Goal: Task Accomplishment & Management: Manage account settings

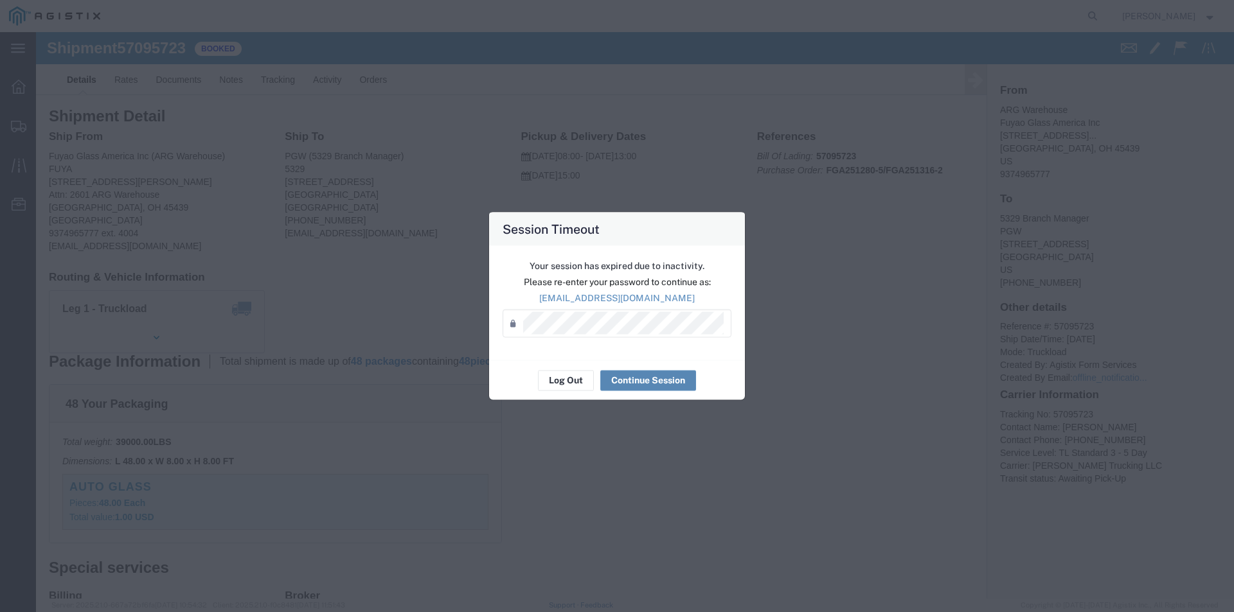
click at [675, 380] on button "Continue Session" at bounding box center [648, 380] width 96 height 21
click at [655, 384] on button "Continue Session" at bounding box center [648, 380] width 96 height 21
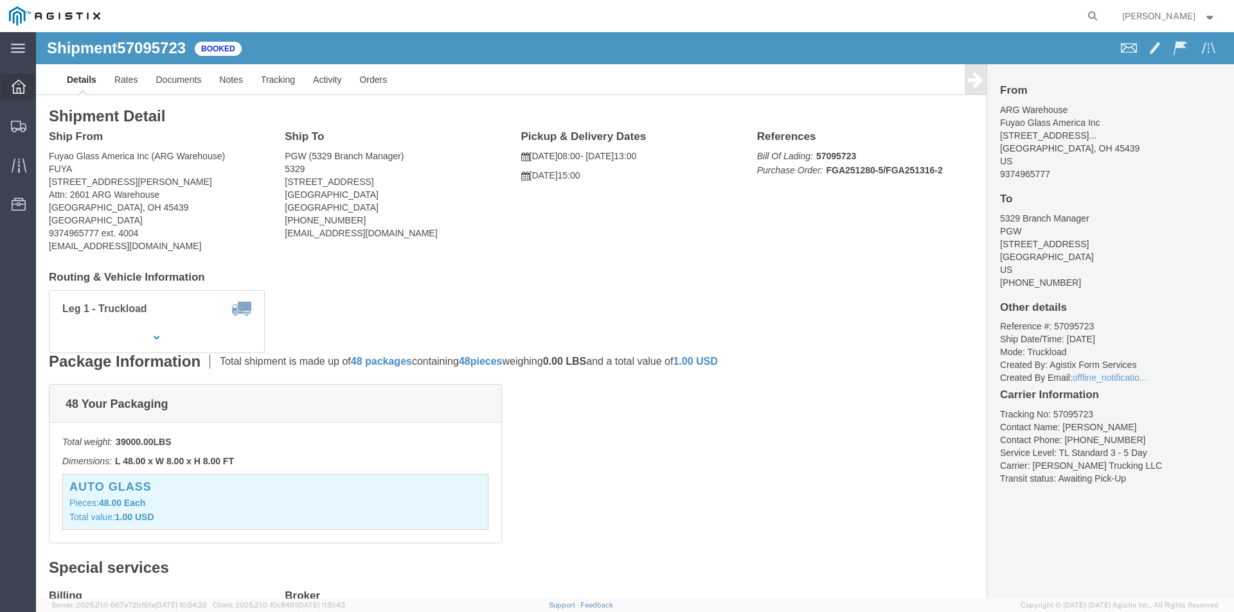
click at [20, 89] on icon at bounding box center [19, 87] width 14 height 14
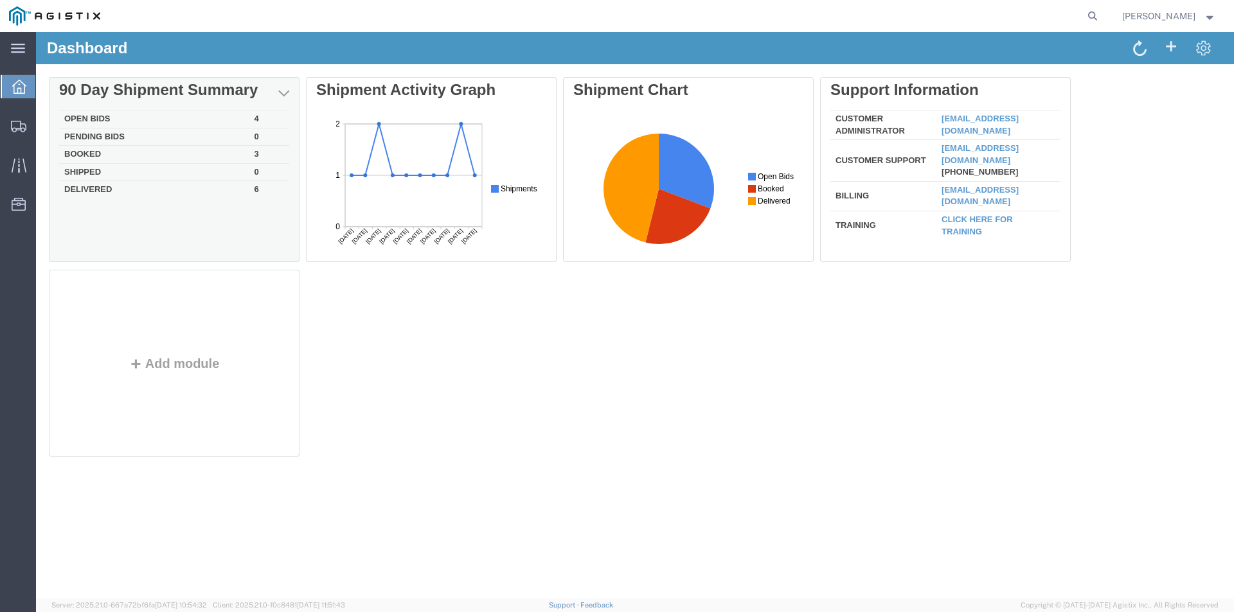
click at [153, 116] on td "Open Bids" at bounding box center [154, 120] width 190 height 18
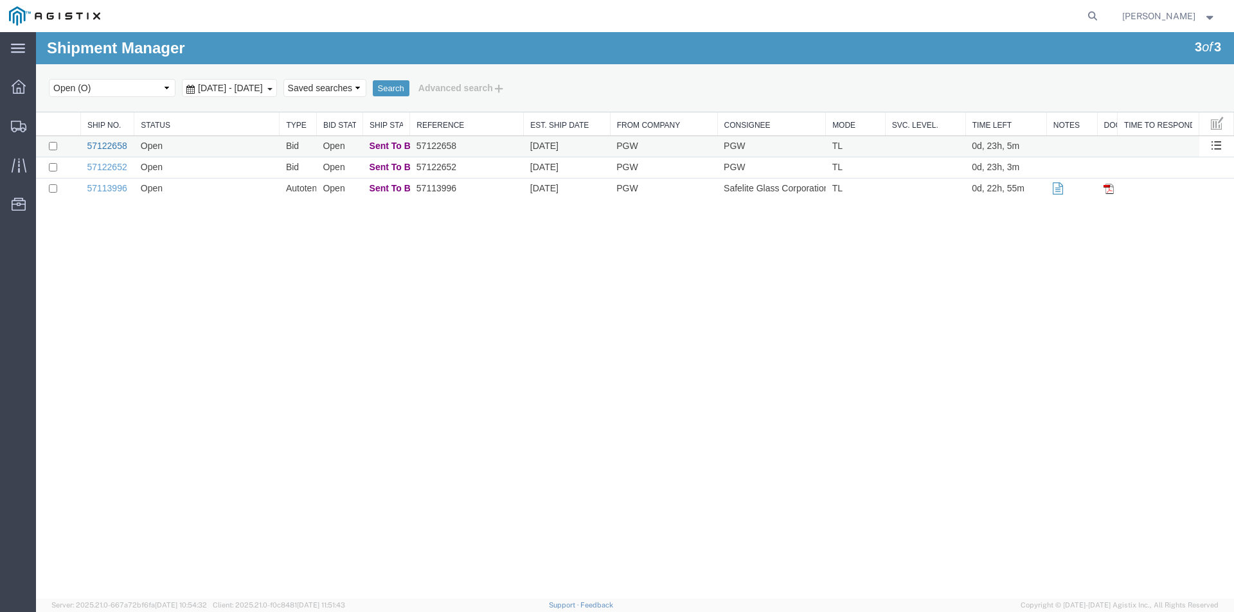
click at [116, 146] on link "57122658" at bounding box center [107, 146] width 40 height 10
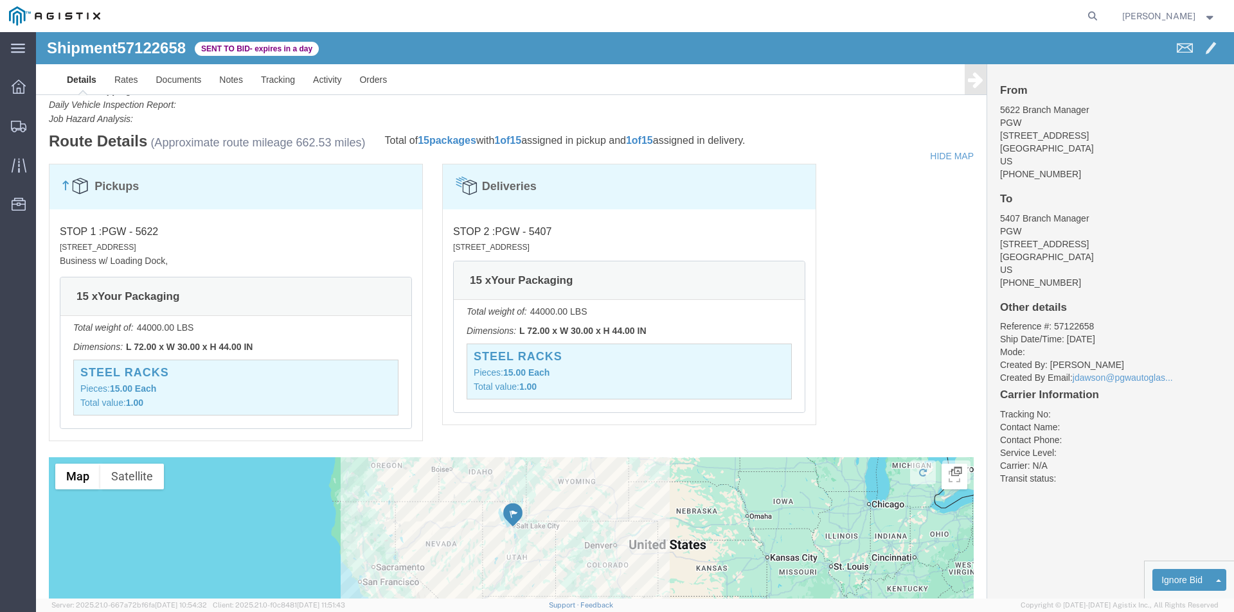
scroll to position [642, 0]
click button "Ignore Bid"
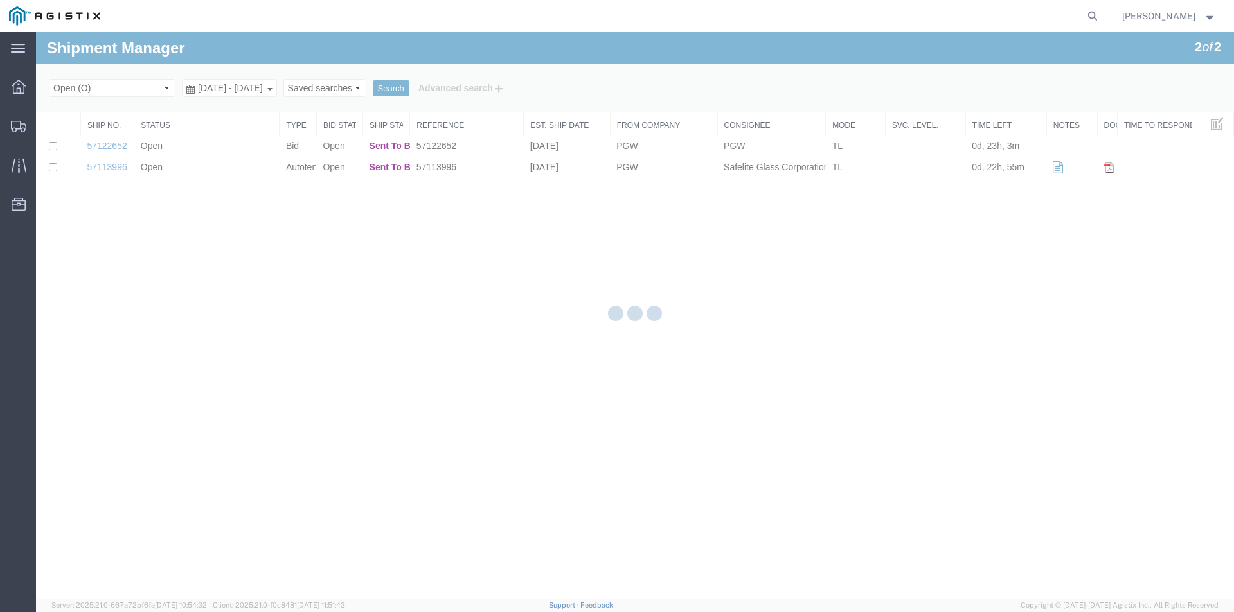
scroll to position [0, 0]
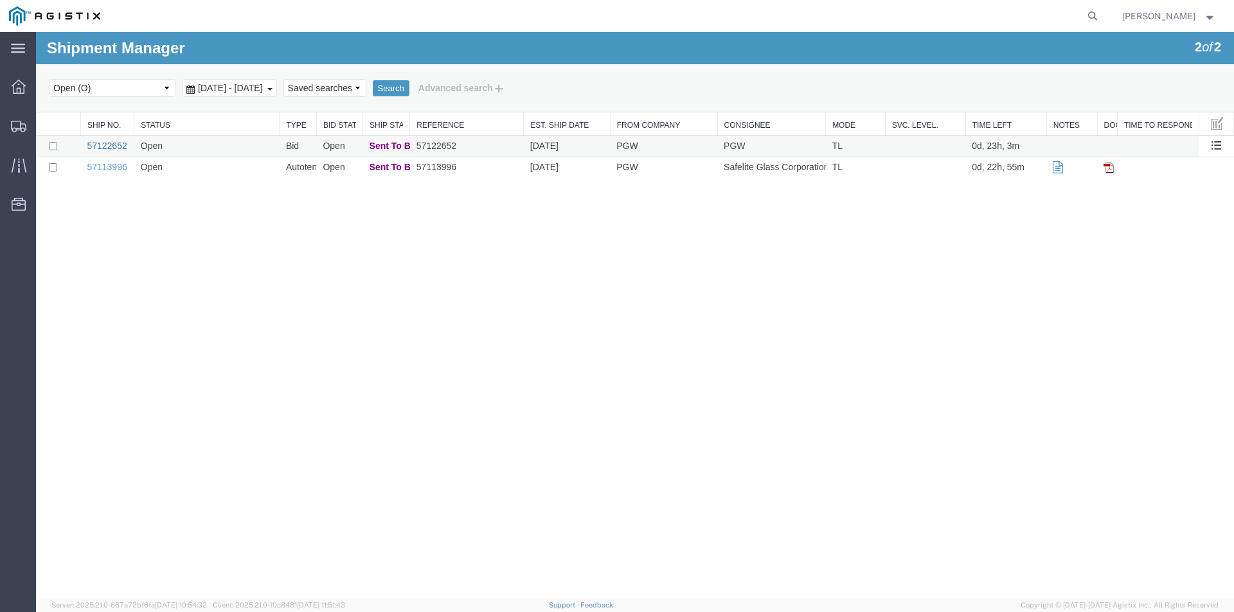
click at [112, 149] on link "57122652" at bounding box center [107, 146] width 40 height 10
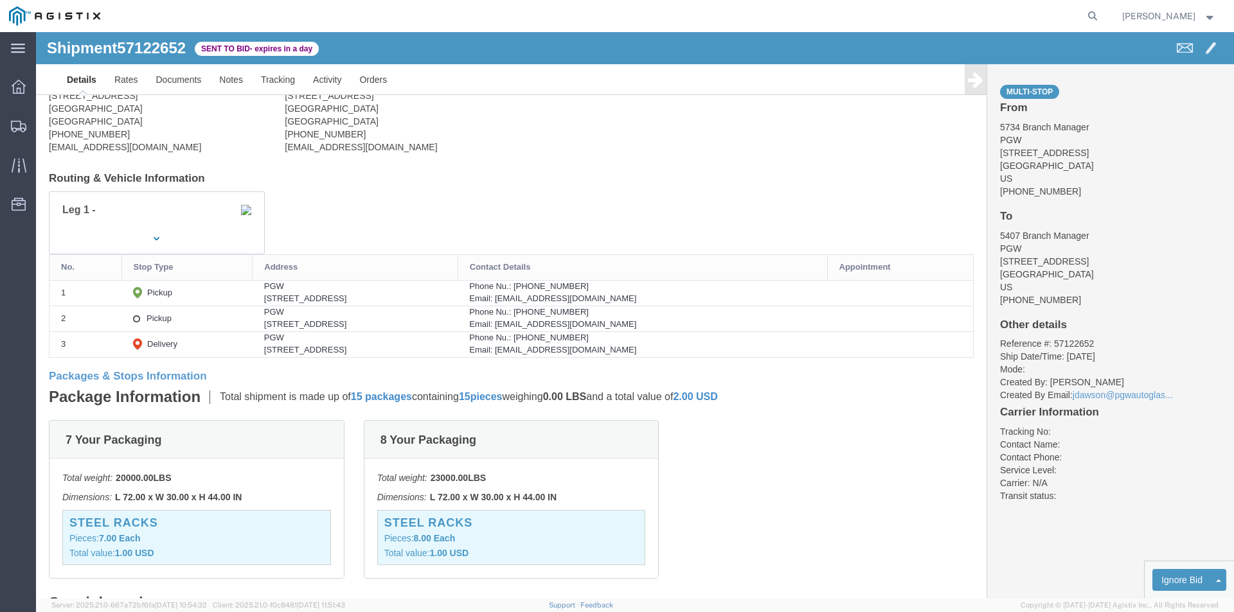
scroll to position [64, 0]
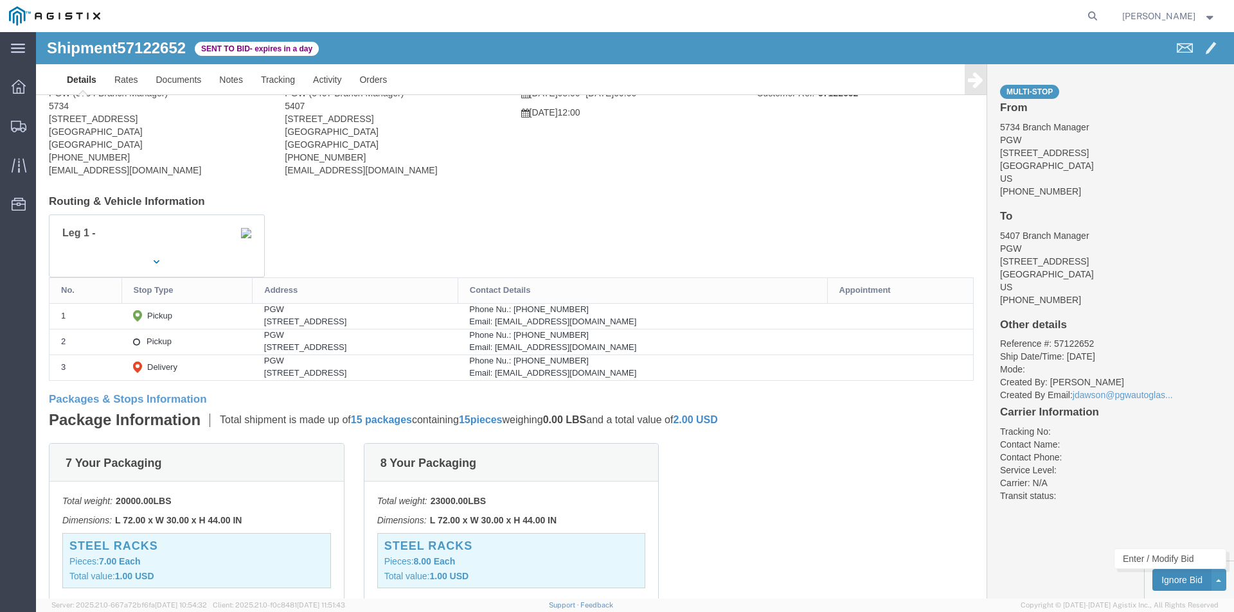
click button "Ignore Bid"
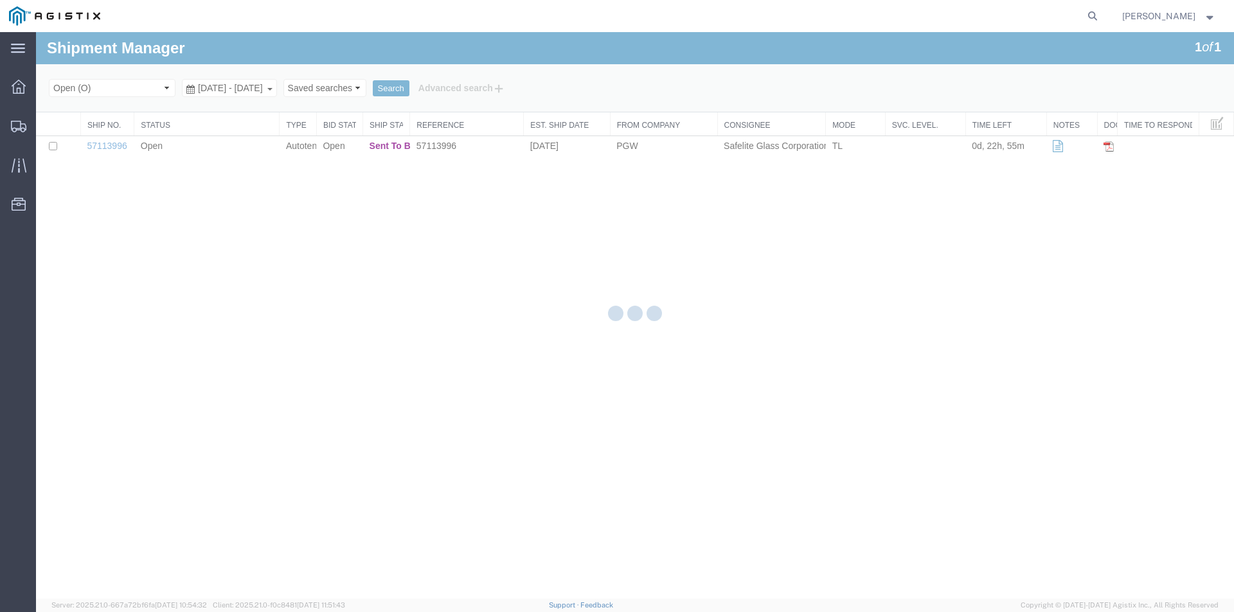
scroll to position [0, 0]
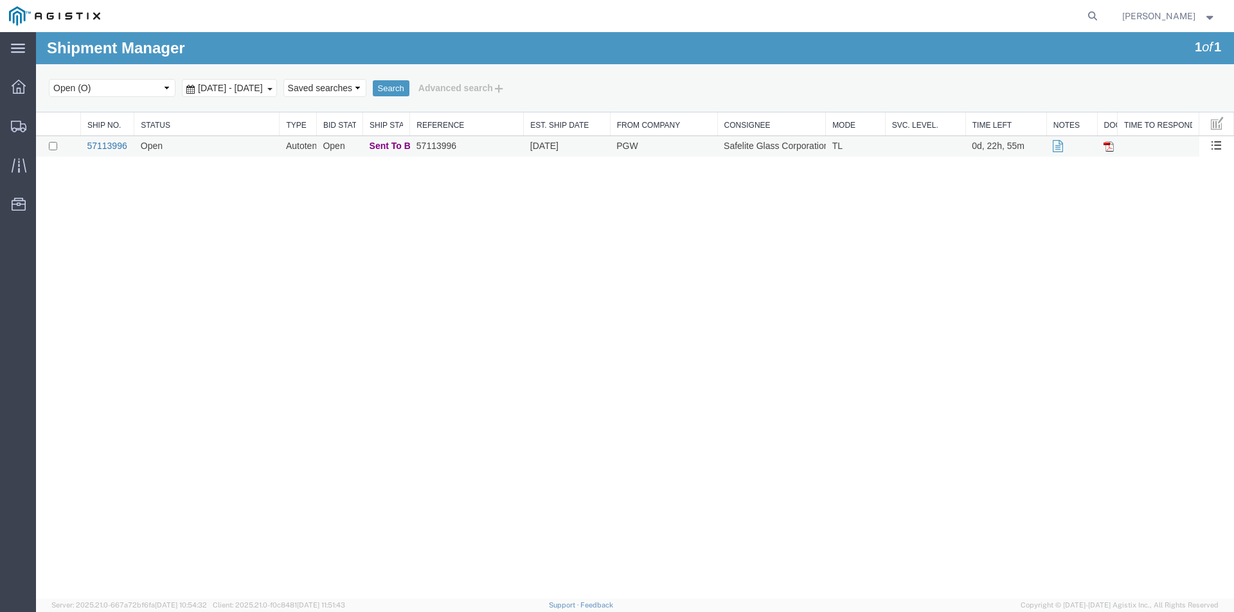
click at [115, 144] on link "57113996" at bounding box center [107, 146] width 40 height 10
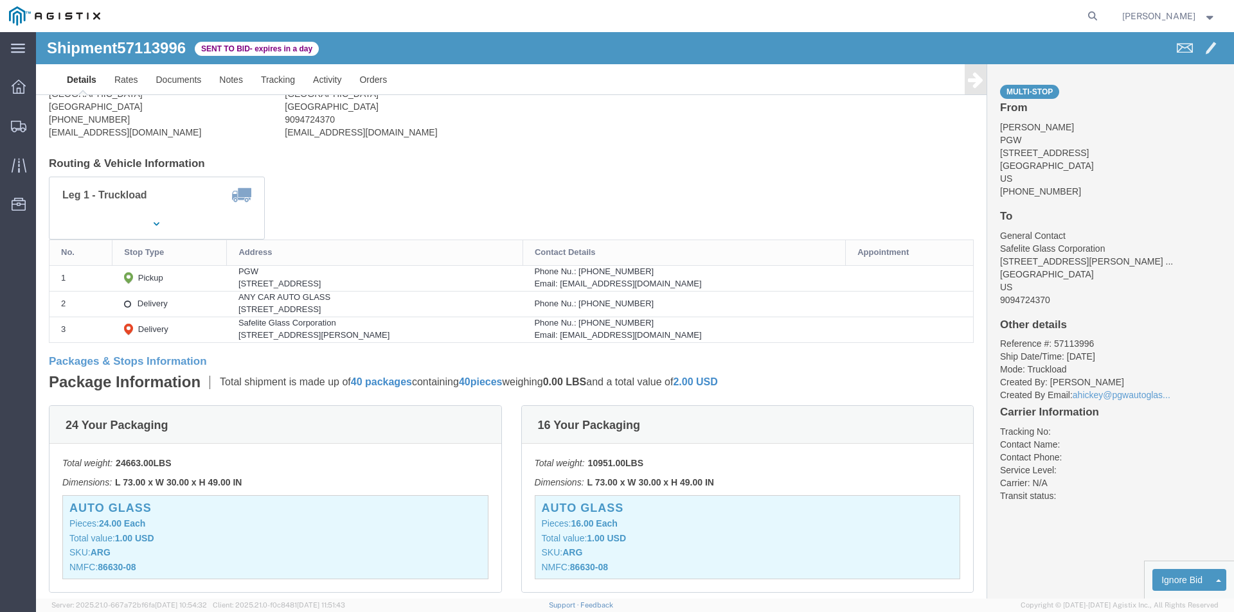
scroll to position [128, 0]
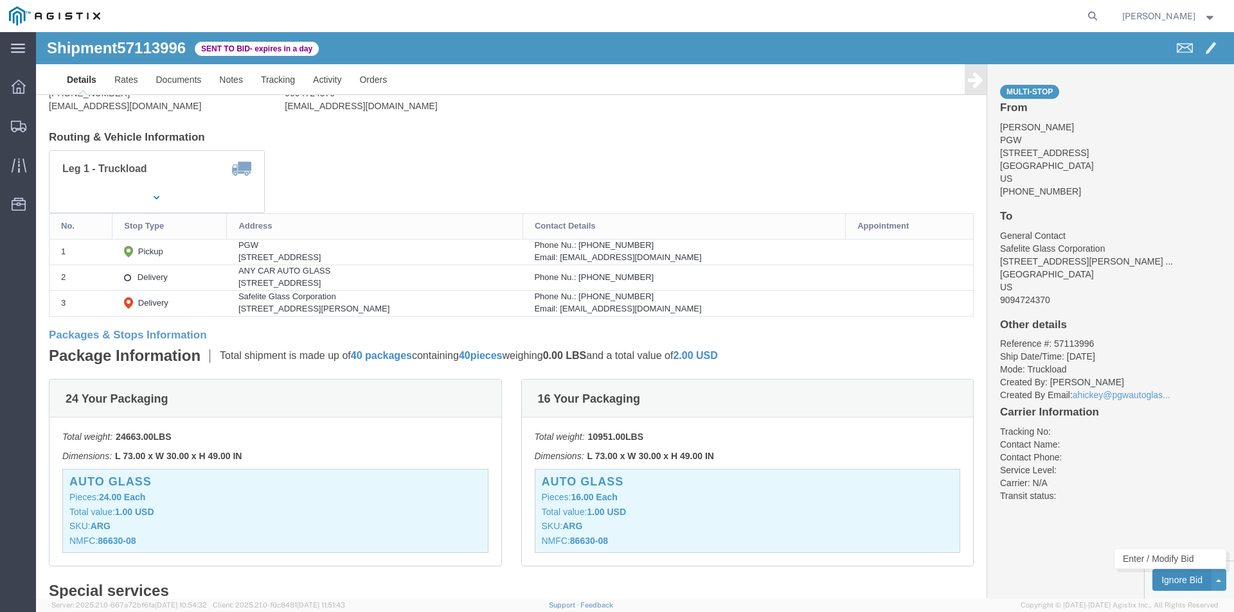
click button "Ignore Bid"
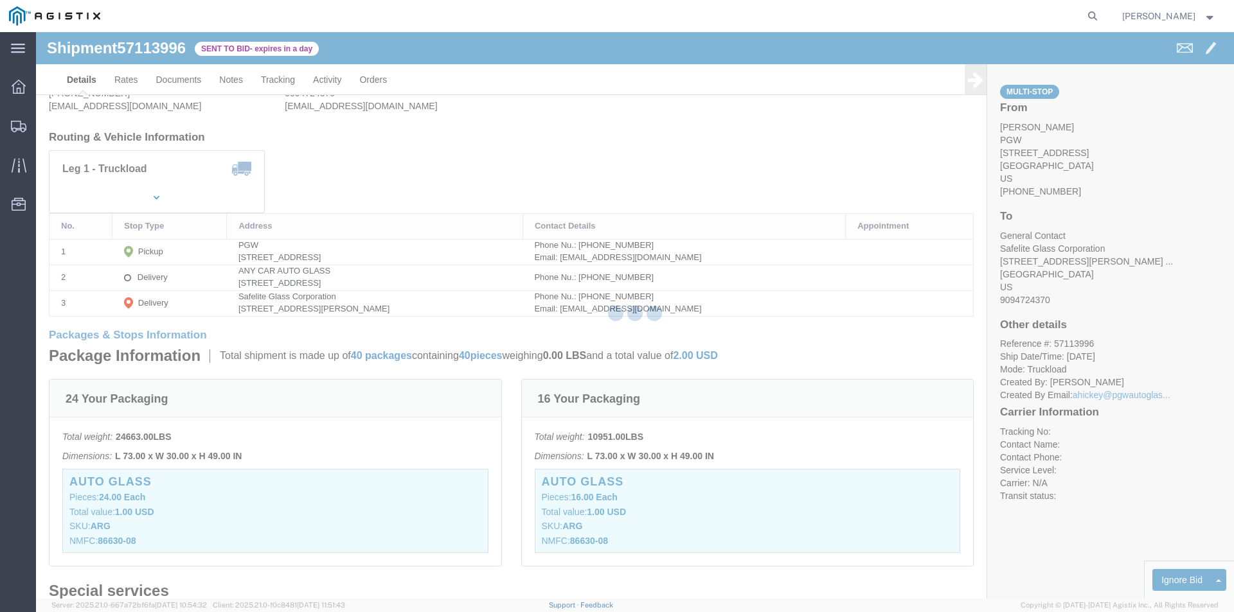
scroll to position [0, 0]
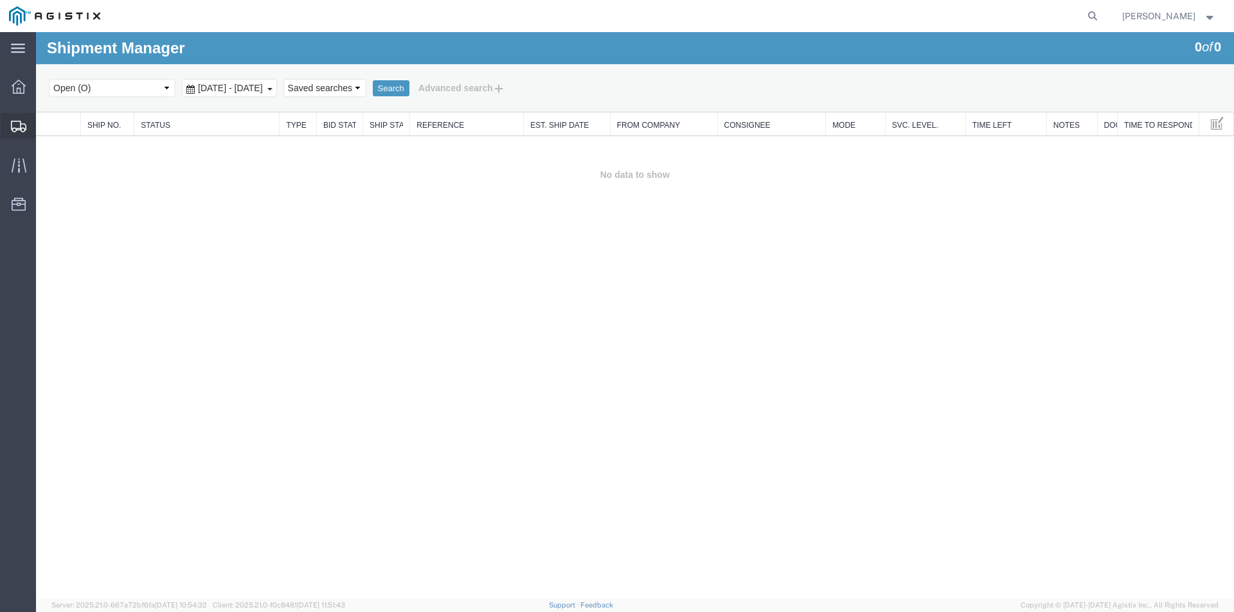
click at [21, 121] on icon at bounding box center [18, 127] width 15 height 12
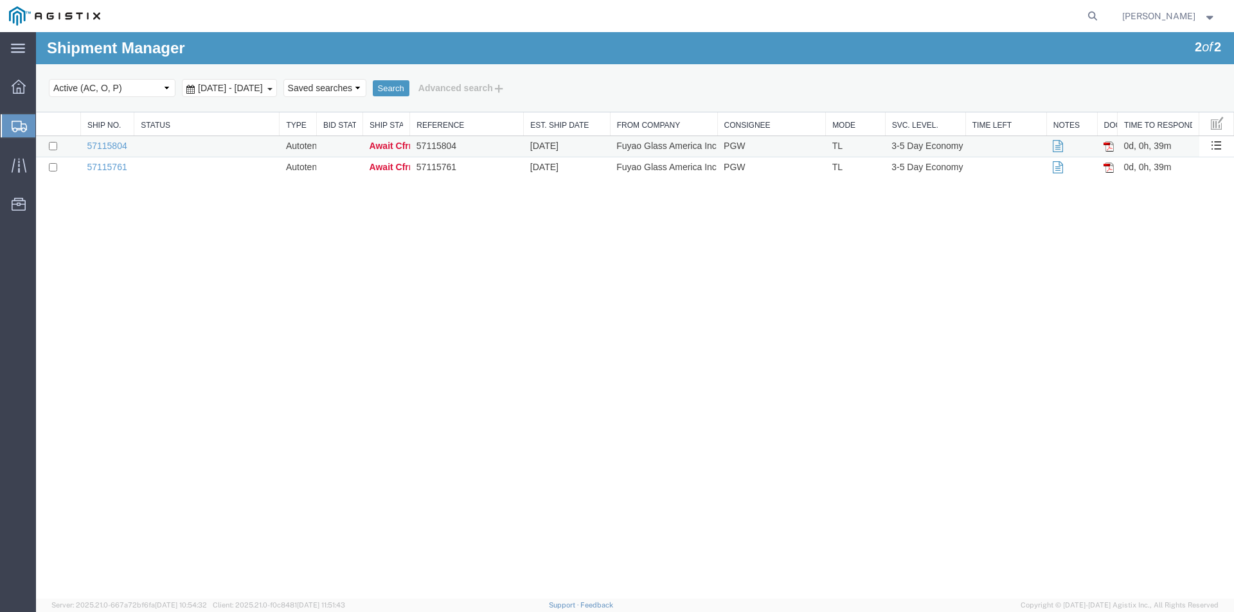
click at [387, 146] on span "Await Cfrm." at bounding box center [394, 146] width 50 height 10
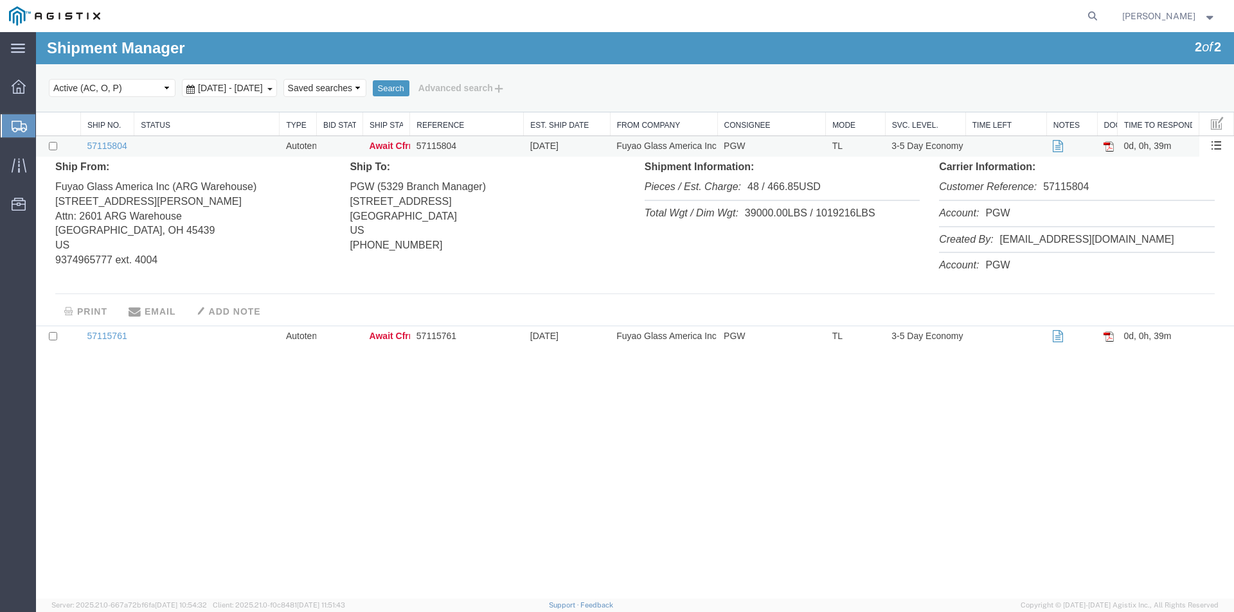
click at [394, 145] on span "Await Cfrm." at bounding box center [394, 146] width 50 height 10
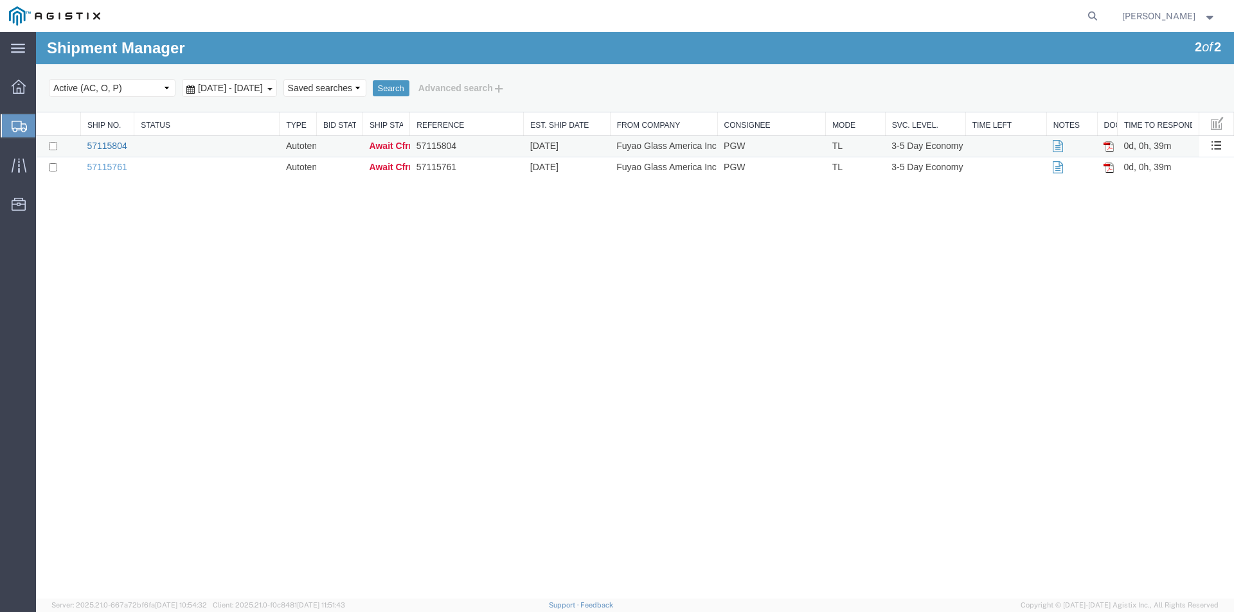
click at [112, 145] on link "57115804" at bounding box center [107, 146] width 40 height 10
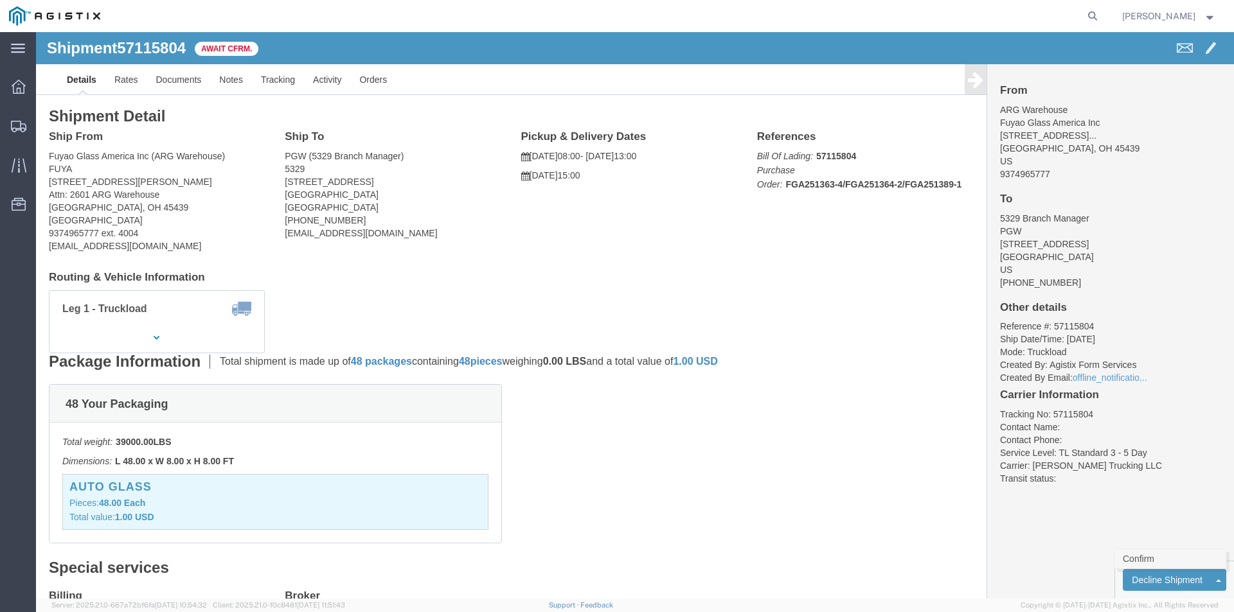
click link "Confirm"
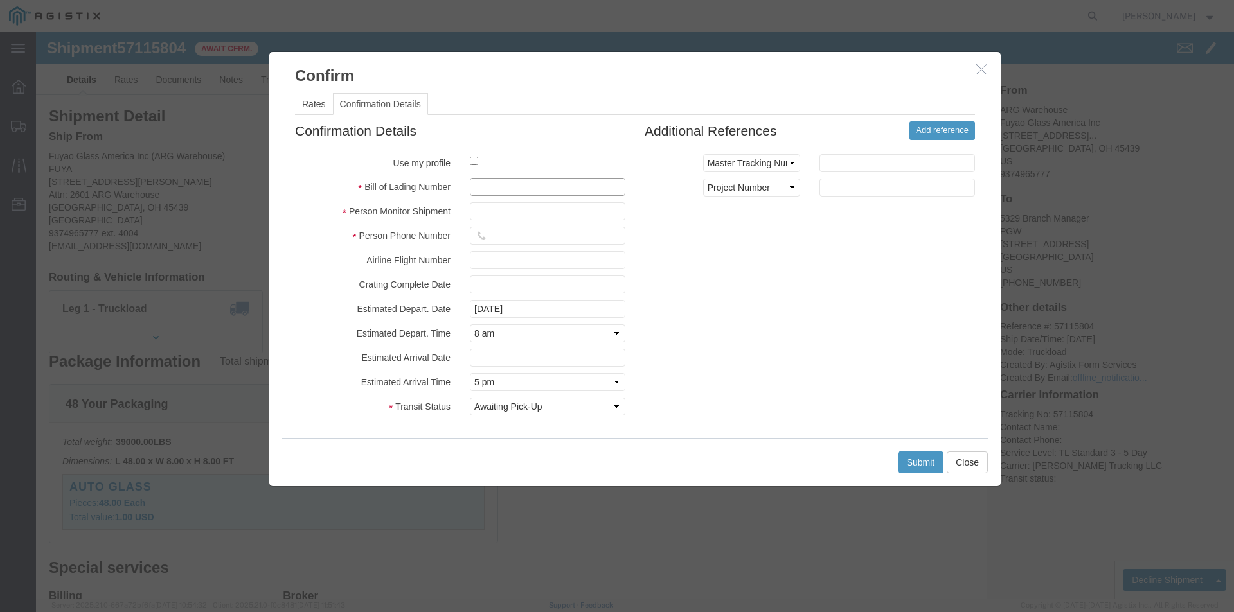
click input "text"
type input "57115804"
click input "text"
type input "MikeProfitt"
click input "text"
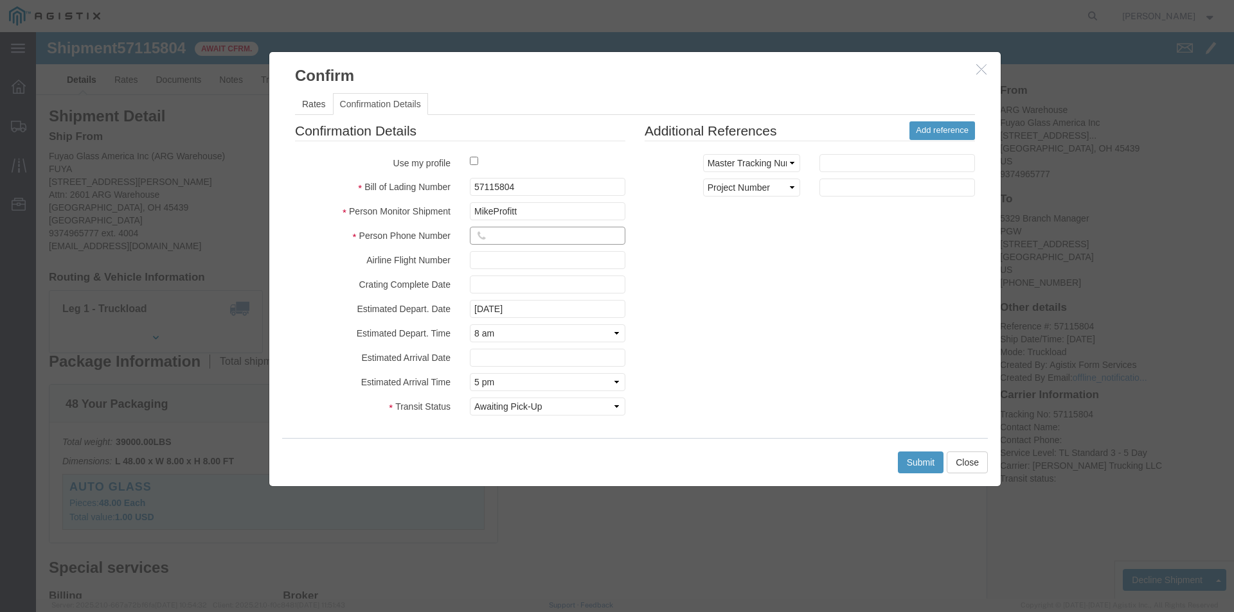
type input "7406566731"
click select "Select Midnight 1 am 2 am 3 am 4 am 5 am 6 am 7 am 8 am 9 am 10 am 11 am 12 Noo…"
select select "1200"
click select "Select Midnight 1 am 2 am 3 am 4 am 5 am 6 am 7 am 8 am 9 am 10 am 11 am 12 Noo…"
click button "Submit"
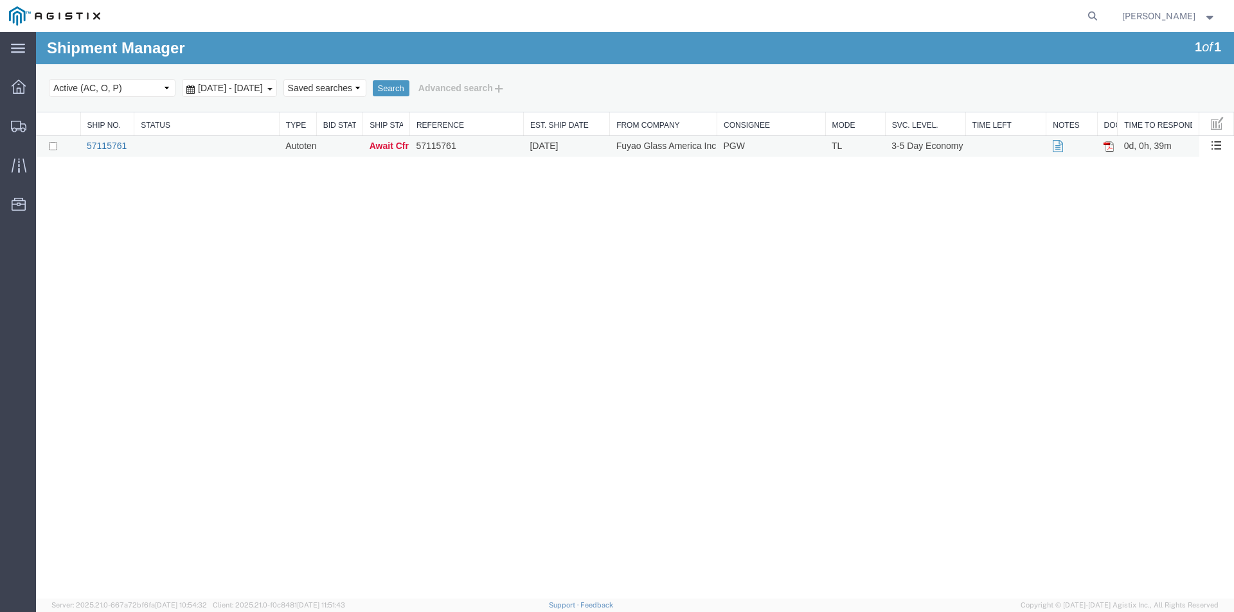
click at [108, 144] on link "57115761" at bounding box center [107, 146] width 40 height 10
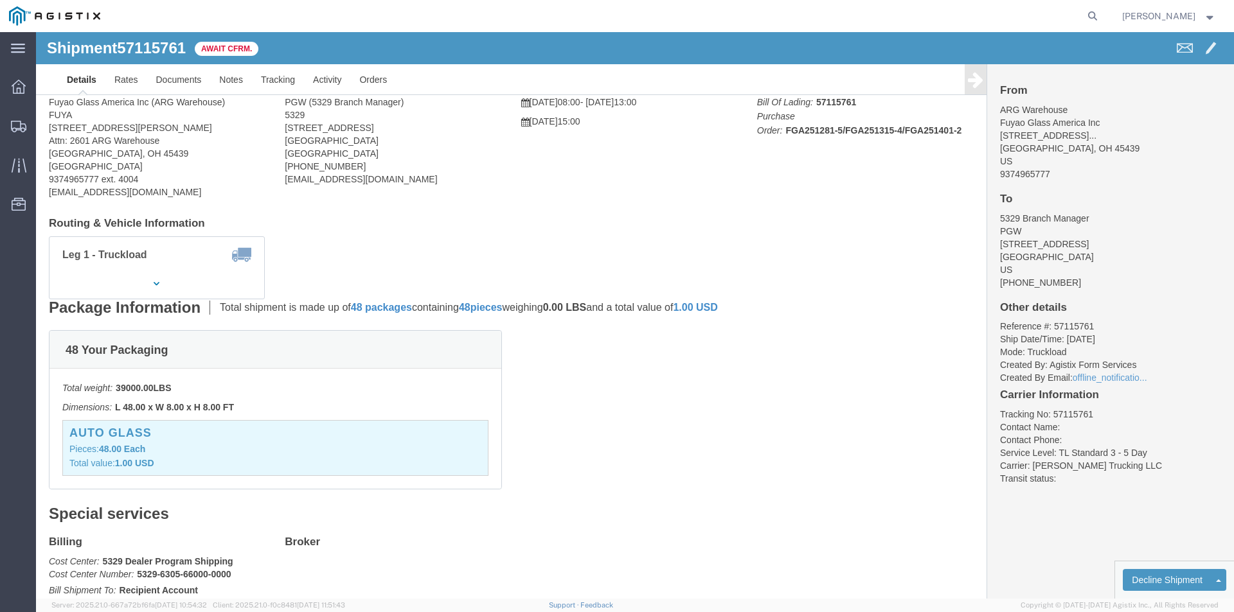
scroll to position [128, 0]
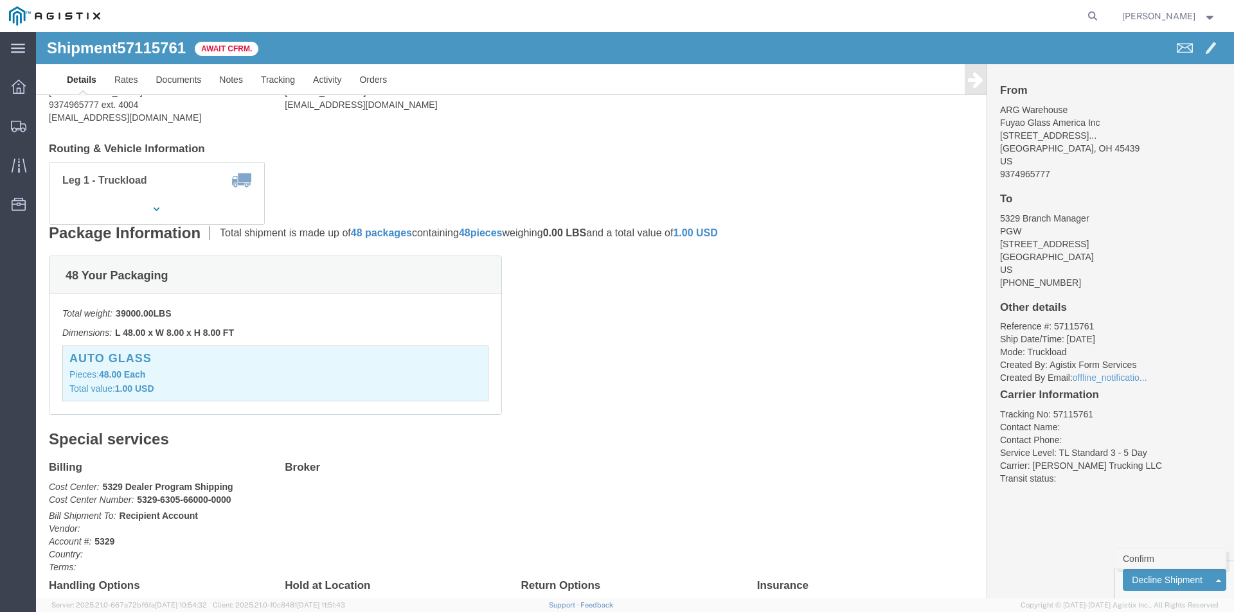
click link "Confirm"
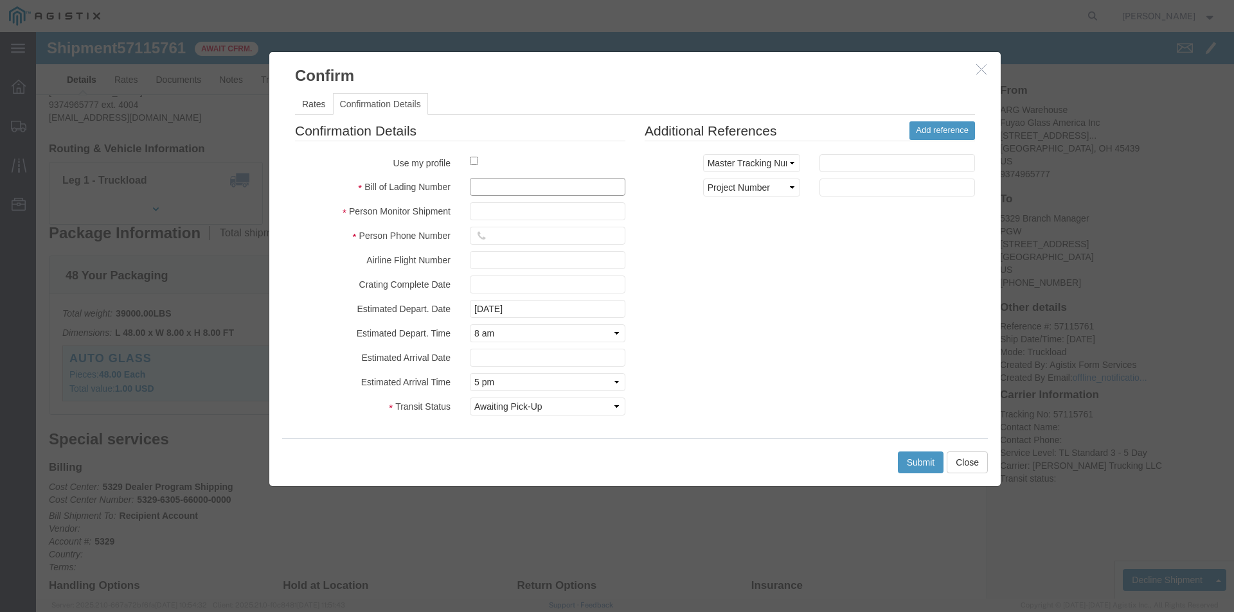
click input "text"
type input "57115761"
click input "text"
type input "MikeProfitt"
click input "text"
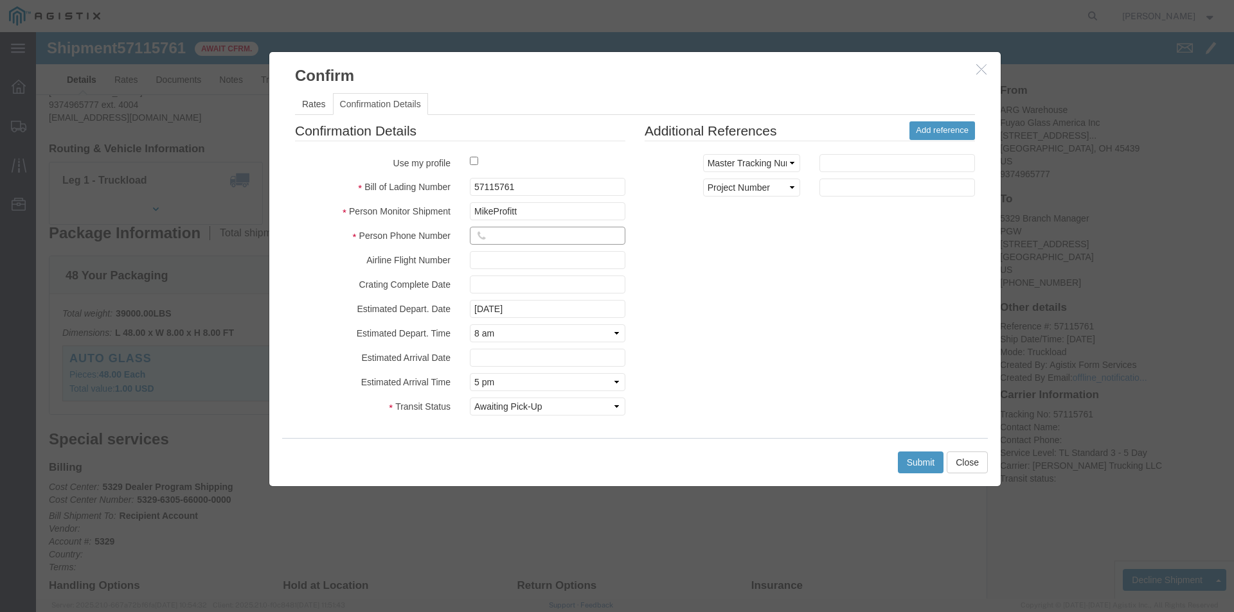
type input "7406566731"
click select "Select Midnight 1 am 2 am 3 am 4 am 5 am 6 am 7 am 8 am 9 am 10 am 11 am 12 Noo…"
select select "1200"
click select "Select Midnight 1 am 2 am 3 am 4 am 5 am 6 am 7 am 8 am 9 am 10 am 11 am 12 Noo…"
click button "Submit"
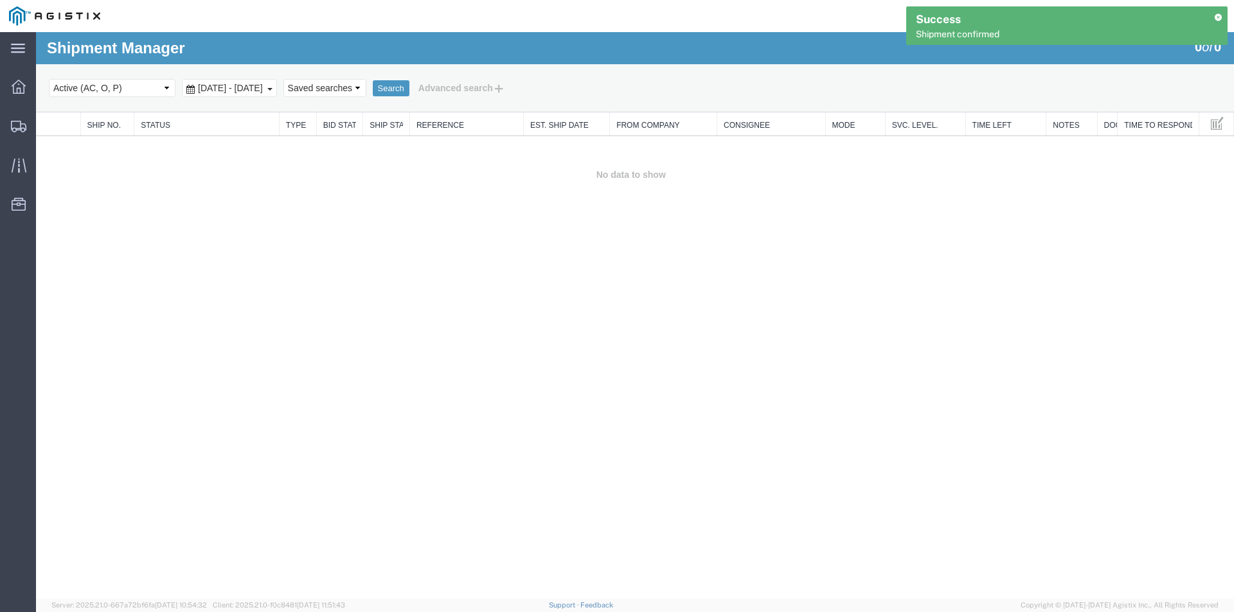
scroll to position [0, 0]
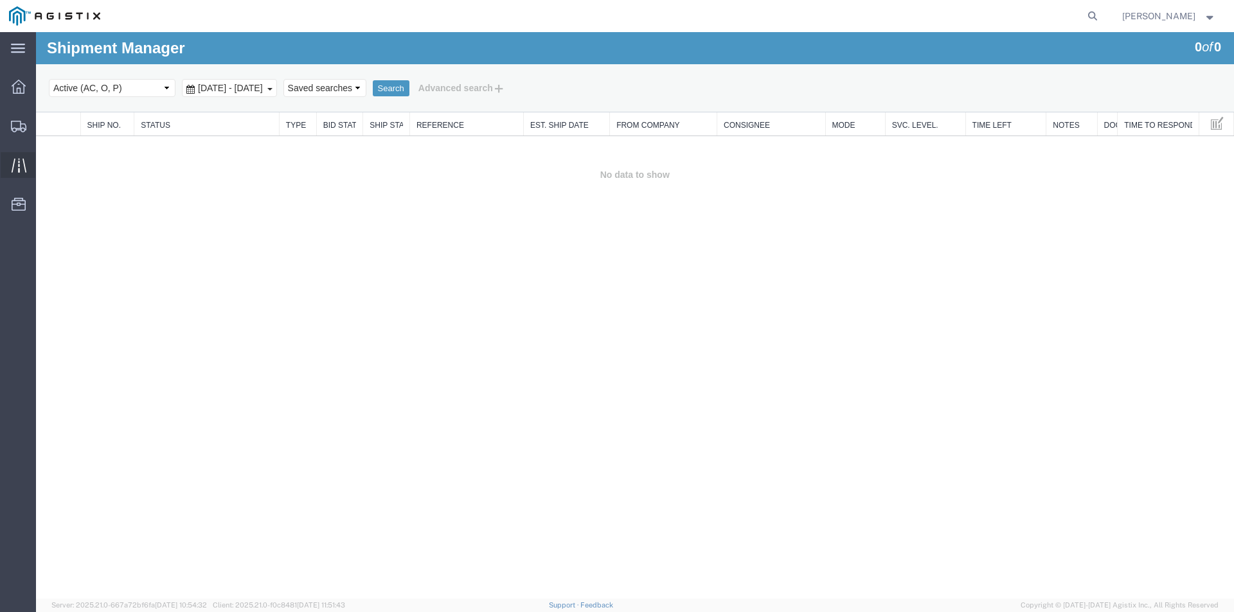
click at [27, 168] on div at bounding box center [19, 165] width 36 height 26
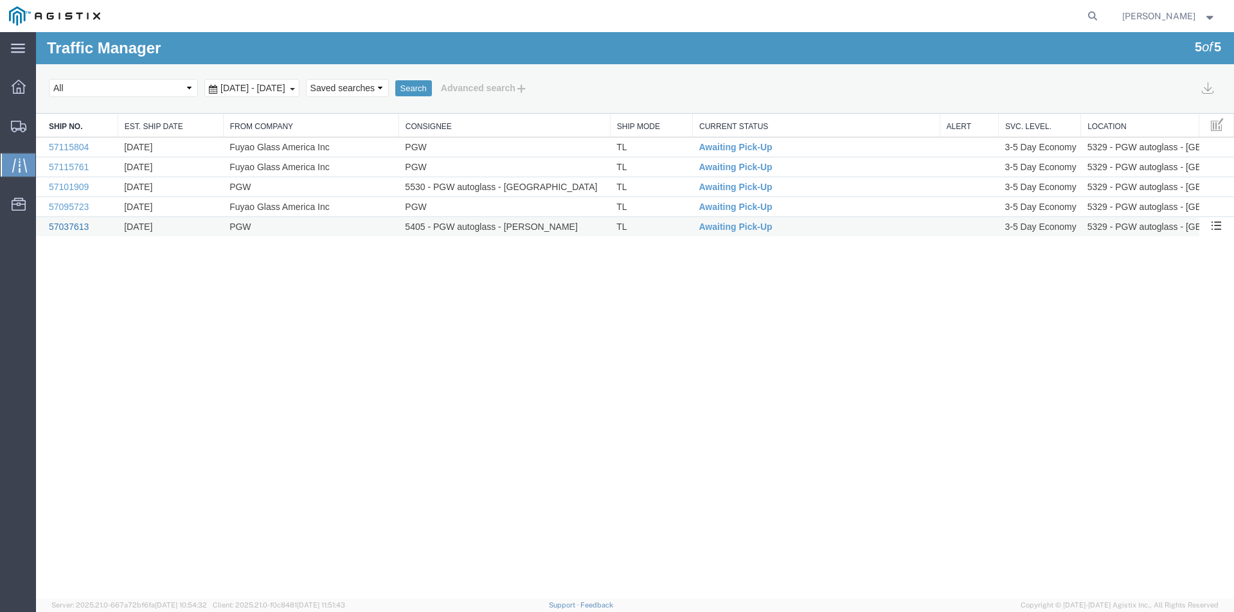
click at [71, 222] on link "57037613" at bounding box center [69, 227] width 40 height 10
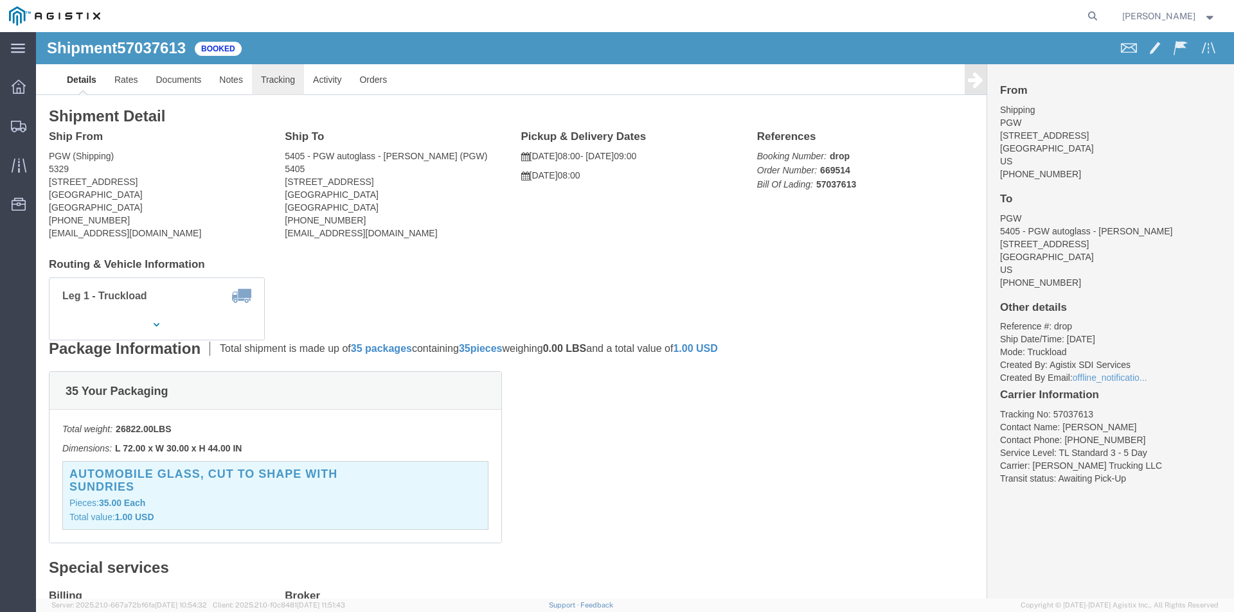
click link "Tracking"
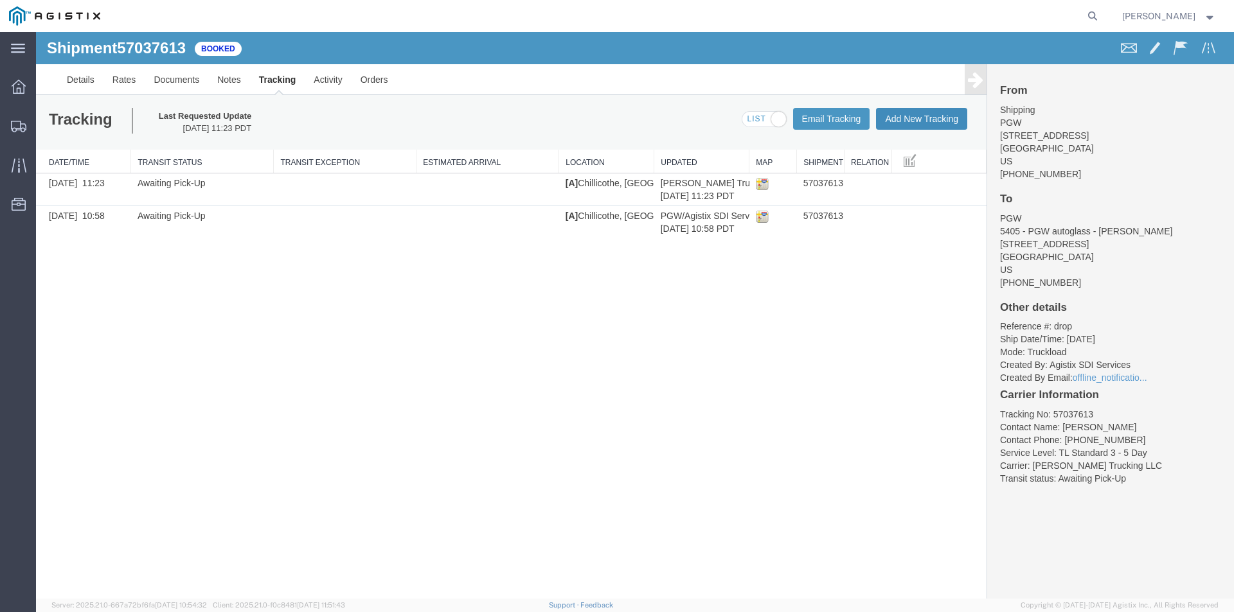
click at [916, 118] on button "Add New Tracking" at bounding box center [921, 119] width 91 height 22
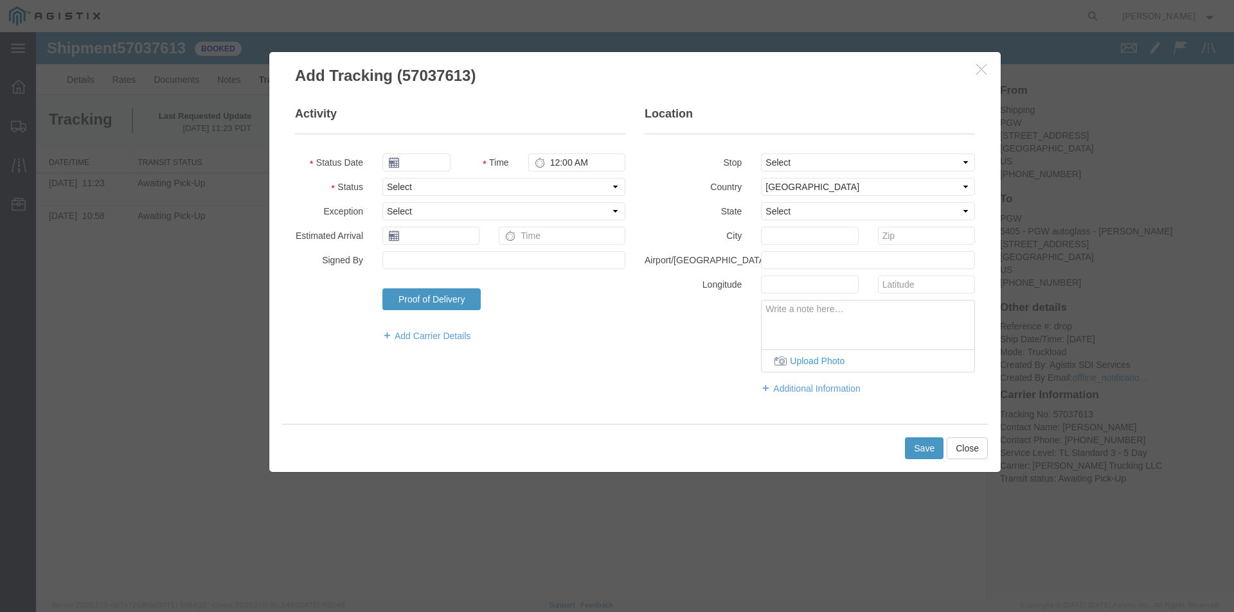
type input "[DATE]"
type input "10:00 AM"
click at [390, 162] on icon at bounding box center [394, 162] width 10 height 10
click at [432, 163] on input "[DATE]" at bounding box center [416, 163] width 68 height 18
click at [411, 240] on td "6" at bounding box center [411, 242] width 19 height 19
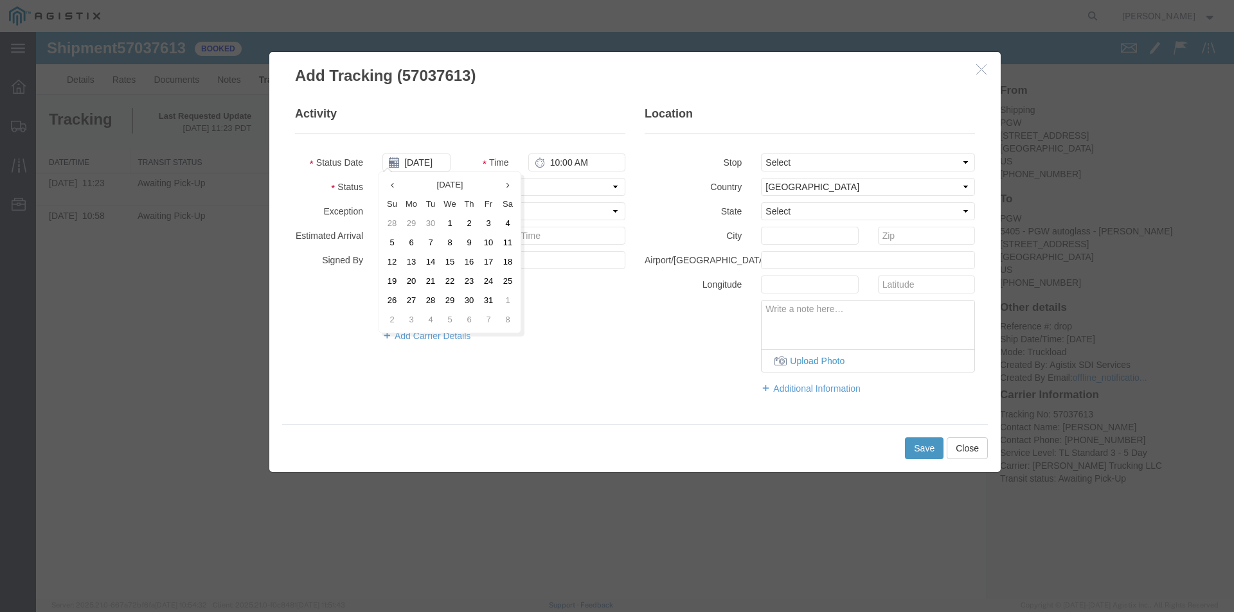
type input "[DATE]"
click at [617, 186] on select "Select Arrival Notice Available Arrival Notice Imported Arrive at Delivery Loca…" at bounding box center [503, 187] width 243 height 18
select select "PICKEDUP"
click at [382, 178] on select "Select Arrival Notice Available Arrival Notice Imported Arrive at Delivery Loca…" at bounding box center [503, 187] width 243 height 18
click at [969, 163] on select "Select From: [STREET_ADDRESS] To: [STREET_ADDRESS]" at bounding box center [868, 163] width 214 height 18
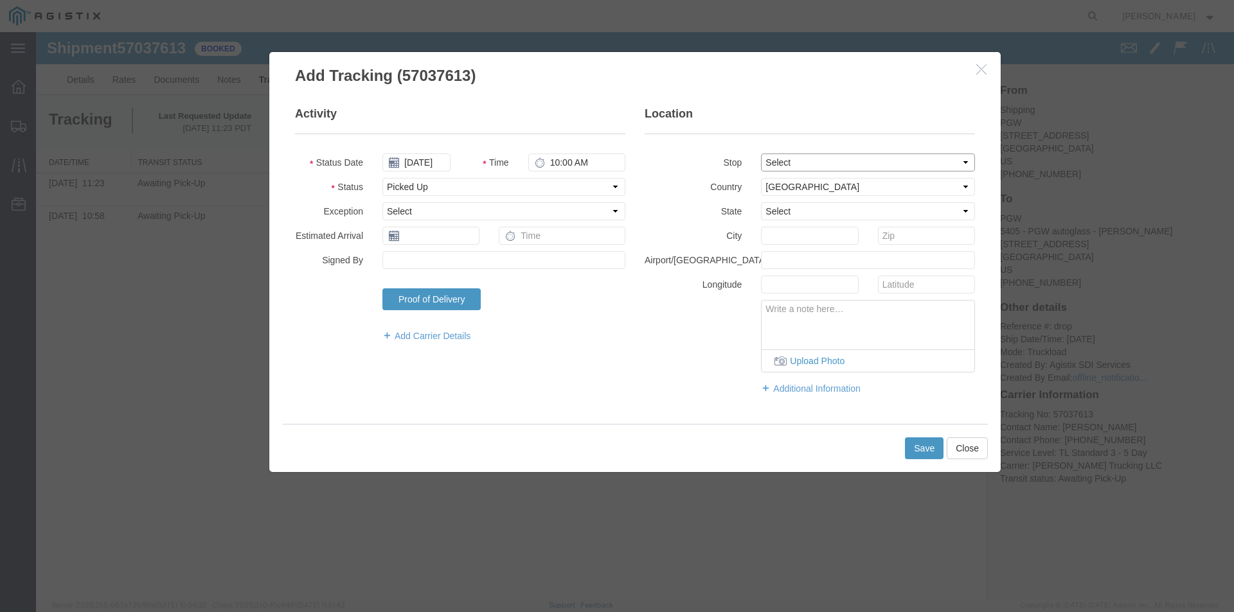
select select "{"pickupDeliveryInfoId": "123379873","pickupOrDelivery": "P","stopNum": "1","lo…"
click at [761, 154] on select "Select From: [STREET_ADDRESS] To: [STREET_ADDRESS]" at bounding box center [868, 163] width 214 height 18
select select "OH"
type input "Chillicothe"
click at [394, 165] on icon at bounding box center [394, 162] width 10 height 10
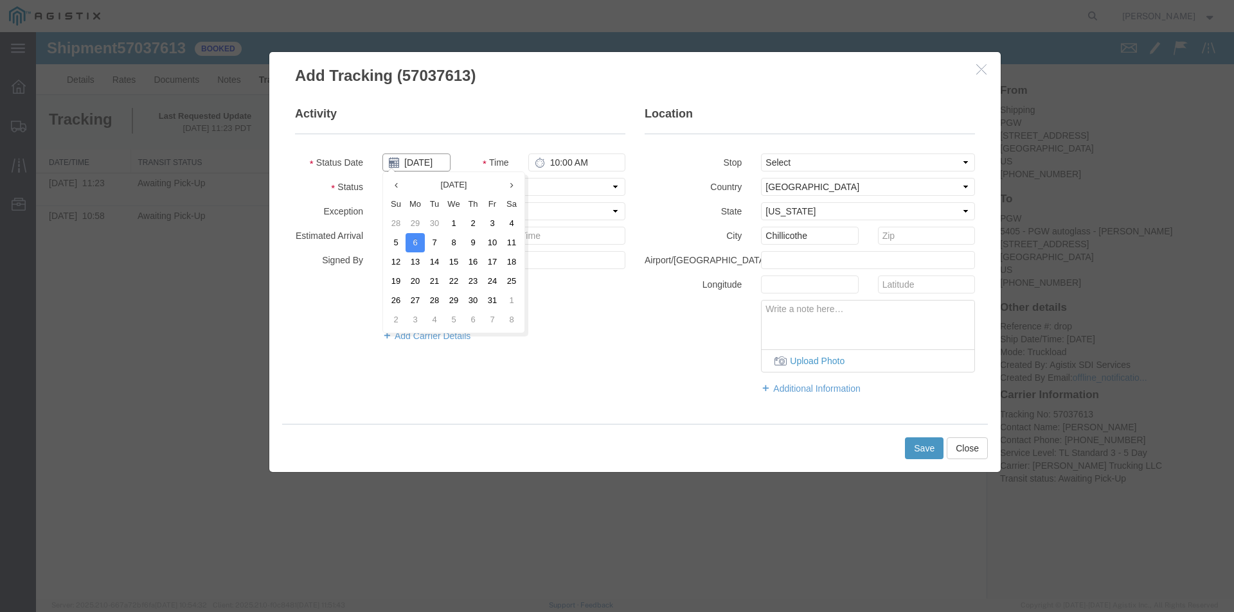
scroll to position [0, 3]
drag, startPoint x: 404, startPoint y: 162, endPoint x: 456, endPoint y: 162, distance: 51.4
click at [456, 162] on div "[DATE]" at bounding box center [416, 163] width 87 height 18
click at [495, 243] on td "10" at bounding box center [492, 242] width 19 height 19
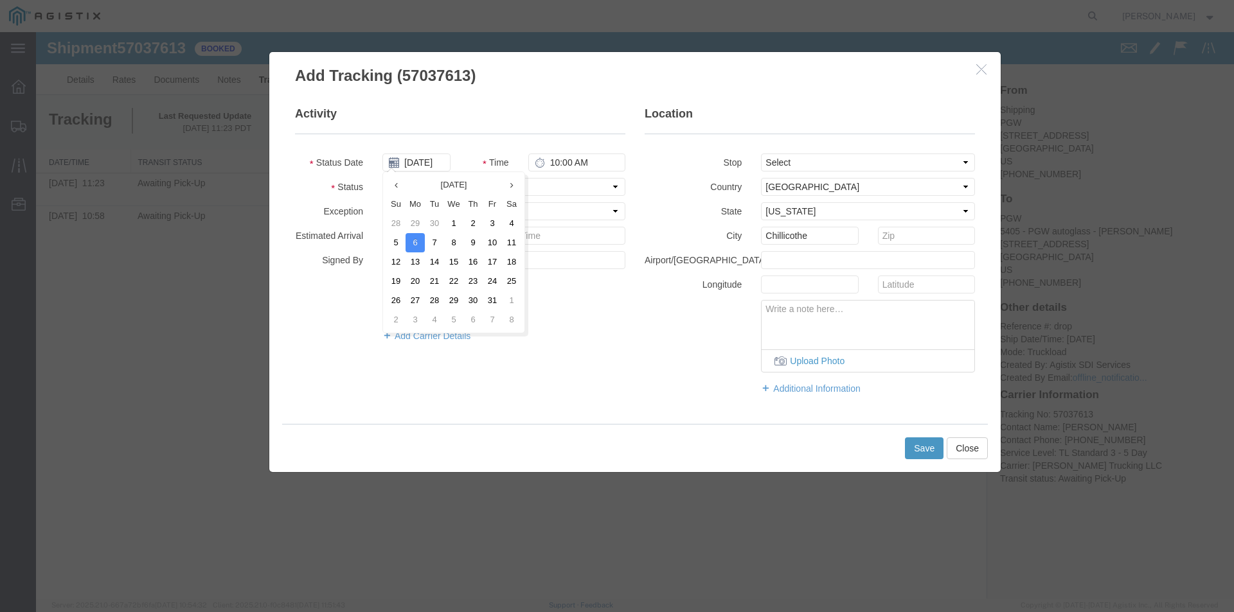
type input "[DATE]"
click at [982, 70] on icon "button" at bounding box center [981, 69] width 10 height 11
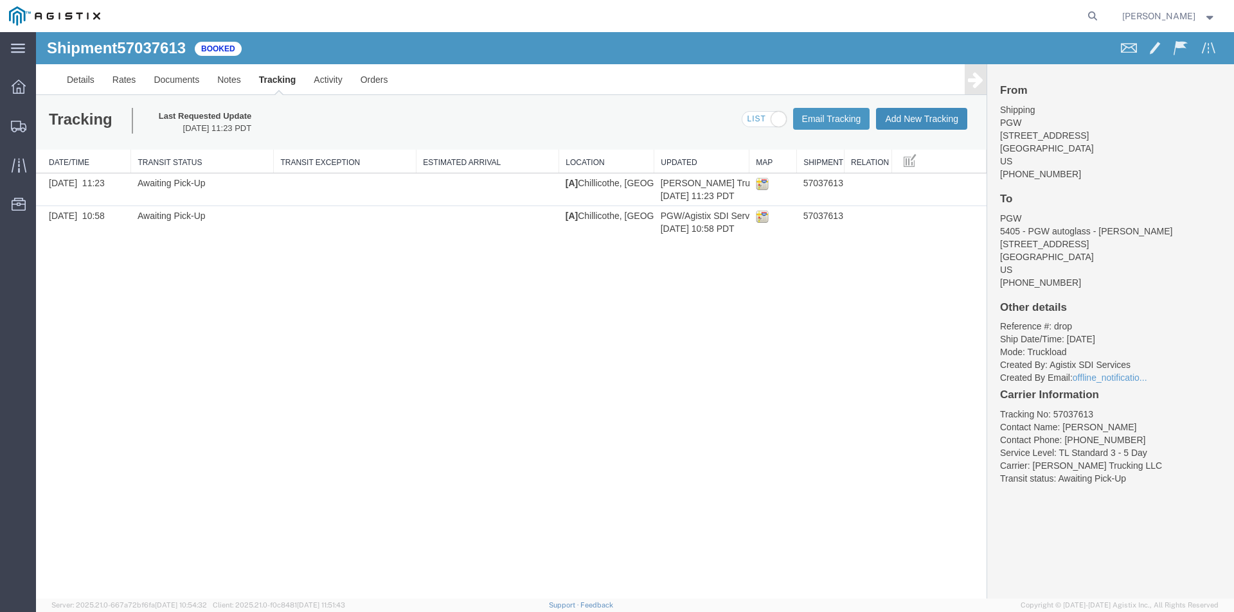
click at [917, 120] on button "Add New Tracking" at bounding box center [921, 119] width 91 height 22
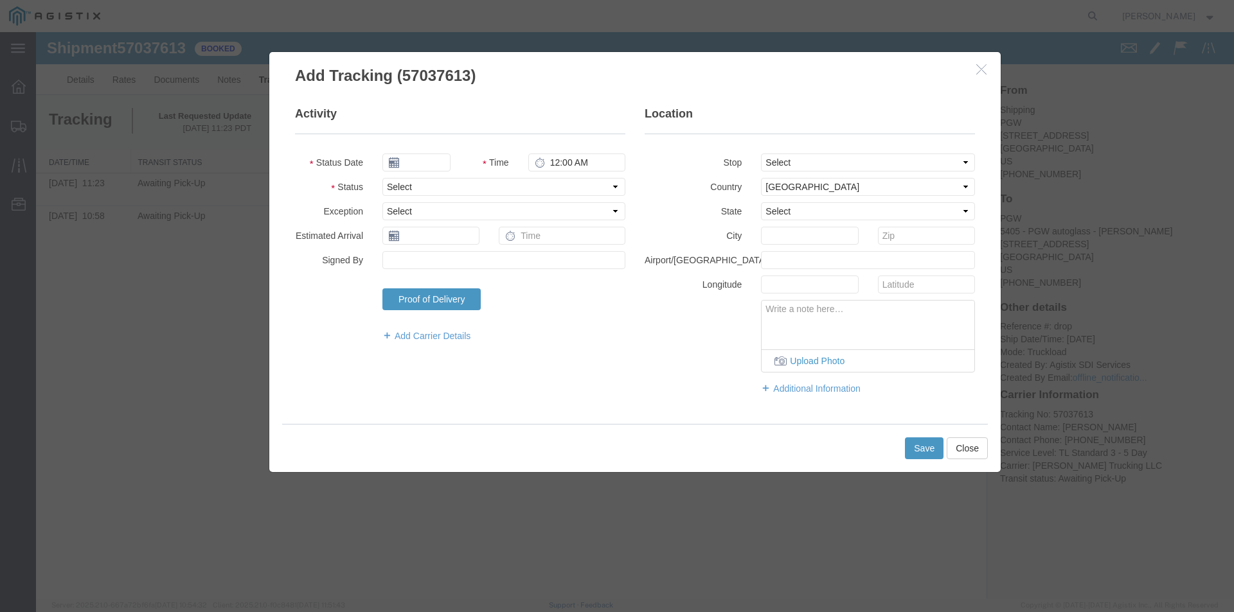
type input "[DATE]"
type input "10:00 AM"
click at [615, 187] on select "Select Arrival Notice Available Arrival Notice Imported Arrive at Delivery Loca…" at bounding box center [503, 187] width 243 height 18
select select "PICKEDUP"
click at [382, 178] on select "Select Arrival Notice Available Arrival Notice Imported Arrive at Delivery Loca…" at bounding box center [503, 187] width 243 height 18
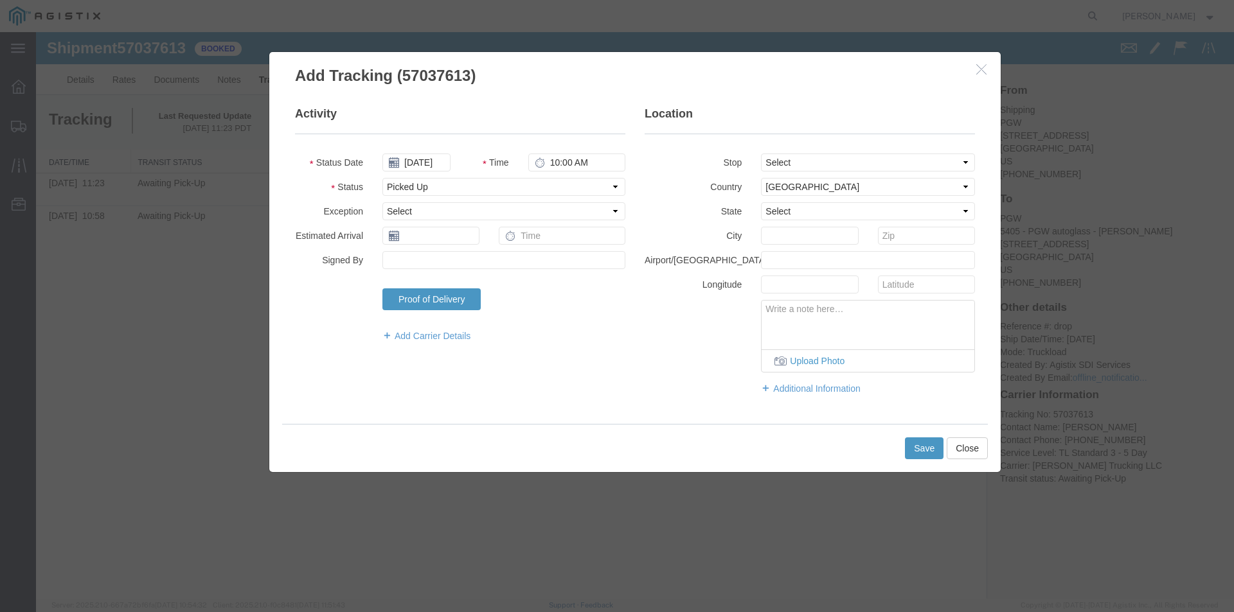
click at [395, 163] on icon at bounding box center [394, 162] width 10 height 10
click at [423, 162] on input "[DATE]" at bounding box center [416, 163] width 68 height 18
click at [491, 246] on td "10" at bounding box center [488, 242] width 19 height 19
type input "[DATE]"
click at [970, 162] on select "Select From: [STREET_ADDRESS] To: [STREET_ADDRESS]" at bounding box center [868, 163] width 214 height 18
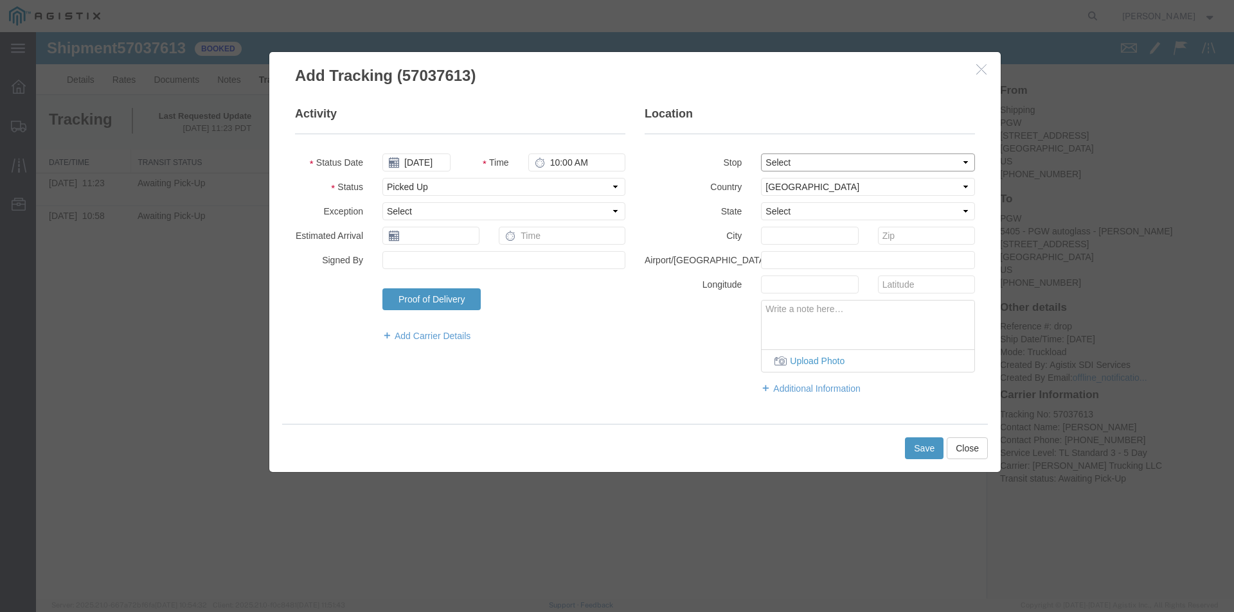
select select "{"pickupDeliveryInfoId": "123379873","pickupOrDelivery": "P","stopNum": "1","lo…"
click at [761, 154] on select "Select From: [STREET_ADDRESS] To: [STREET_ADDRESS]" at bounding box center [868, 163] width 214 height 18
select select "OH"
type input "Chillicothe"
click at [925, 448] on button "Save" at bounding box center [924, 449] width 39 height 22
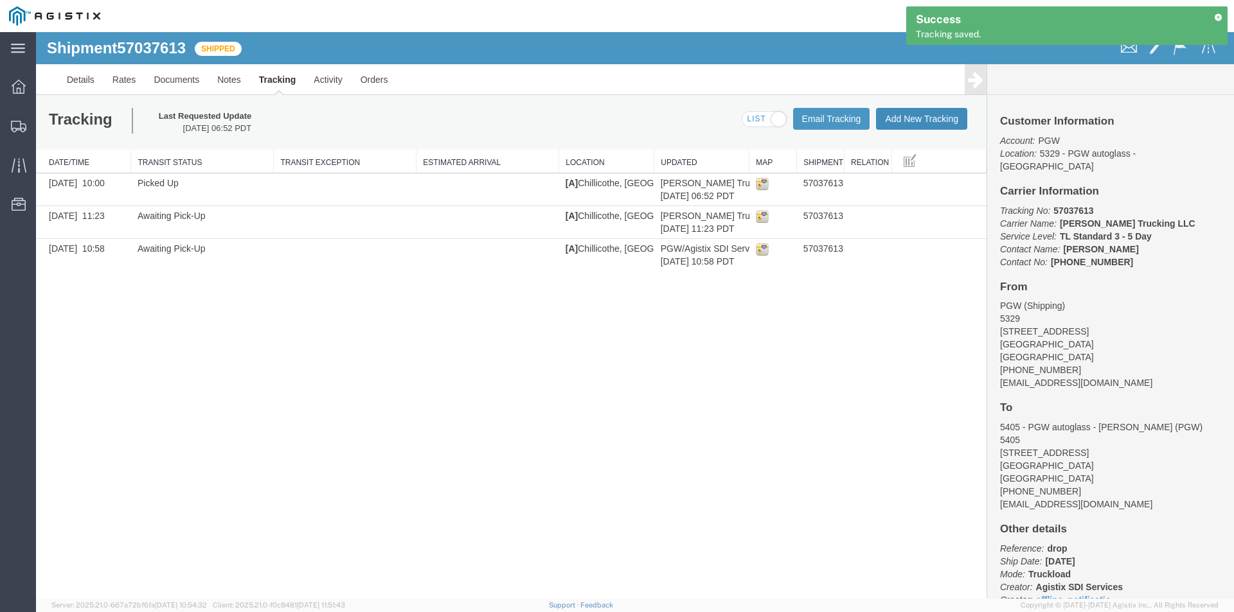
click at [919, 115] on button "Add New Tracking" at bounding box center [921, 119] width 91 height 22
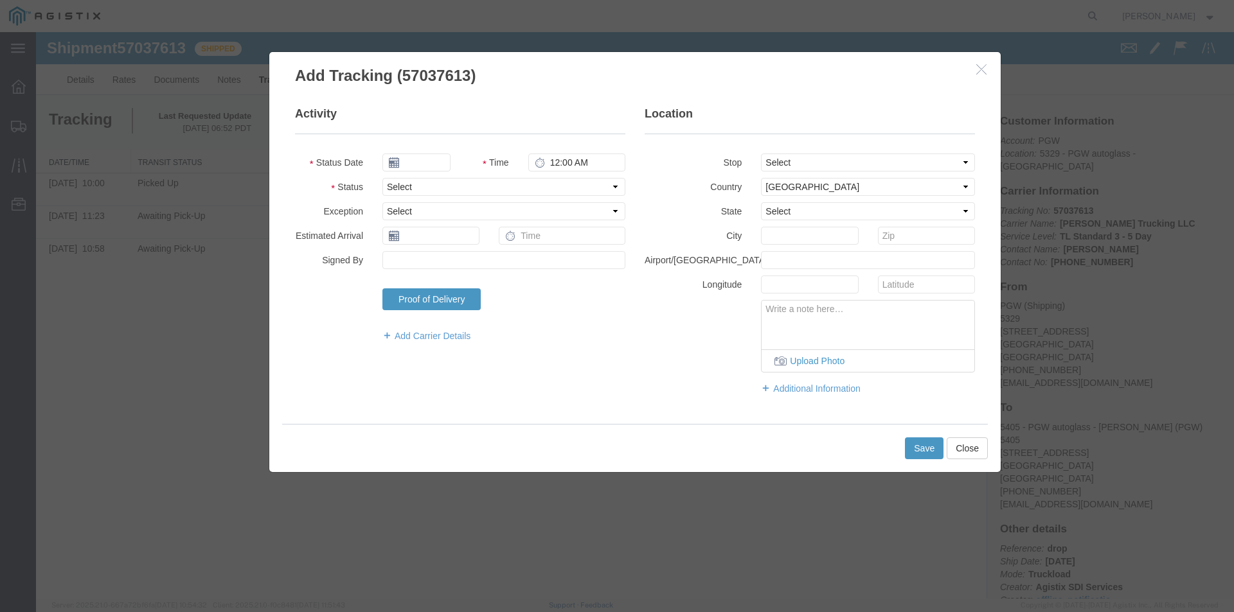
type input "[DATE]"
type input "10:00 AM"
click at [395, 164] on icon at bounding box center [394, 162] width 10 height 10
click at [421, 161] on input "[DATE]" at bounding box center [416, 163] width 68 height 18
click at [412, 259] on td "13" at bounding box center [411, 261] width 19 height 19
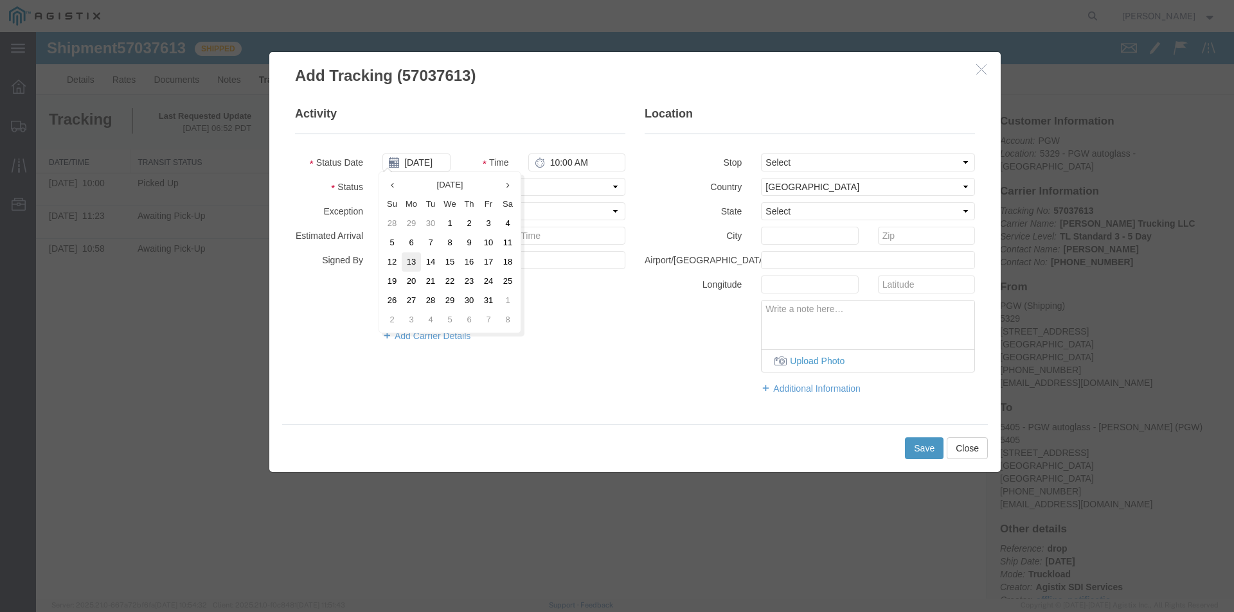
type input "[DATE]"
click at [618, 186] on select "Select Arrival Notice Available Arrival Notice Imported Arrive at Delivery Loca…" at bounding box center [503, 187] width 243 height 18
select select "DELIVRED"
click at [382, 178] on select "Select Arrival Notice Available Arrival Notice Imported Arrive at Delivery Loca…" at bounding box center [503, 187] width 243 height 18
click at [970, 161] on select "Select From: [STREET_ADDRESS] To: [STREET_ADDRESS]" at bounding box center [868, 163] width 214 height 18
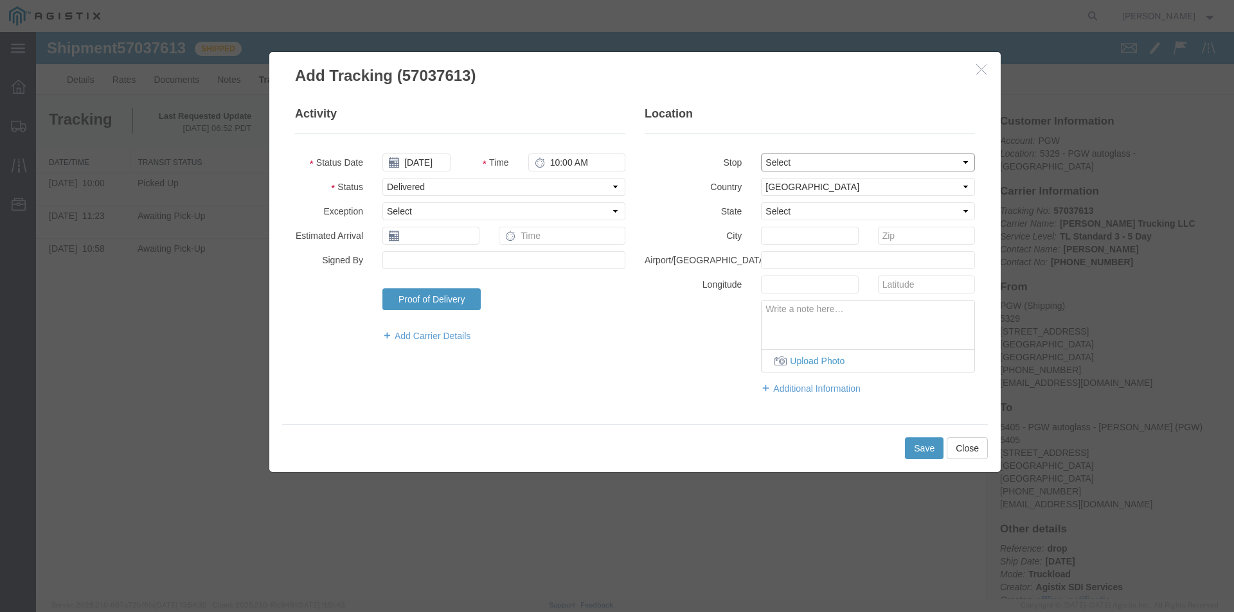
select select "{"pickupDeliveryInfoId": "123379872","pickupOrDelivery": "D","stopNum": "100","…"
click at [761, 154] on select "Select From: [STREET_ADDRESS] To: [STREET_ADDRESS]" at bounding box center [868, 163] width 214 height 18
select select "MI"
type input "[GEOGRAPHIC_DATA]"
click at [917, 445] on button "Save" at bounding box center [924, 449] width 39 height 22
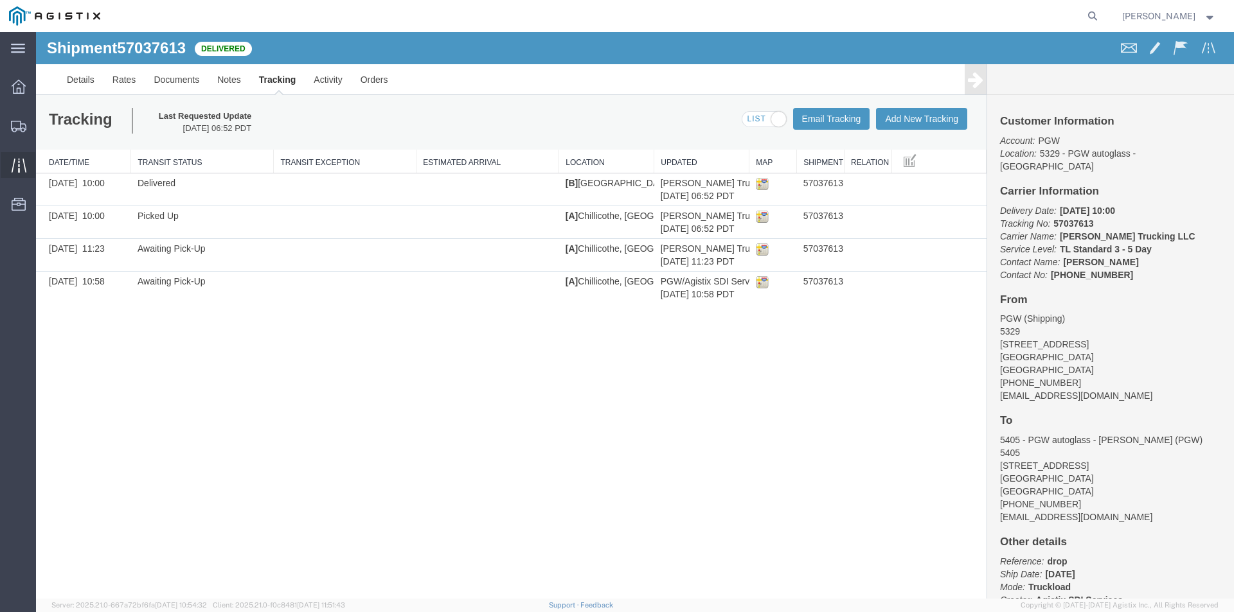
click at [17, 159] on icon at bounding box center [19, 165] width 15 height 15
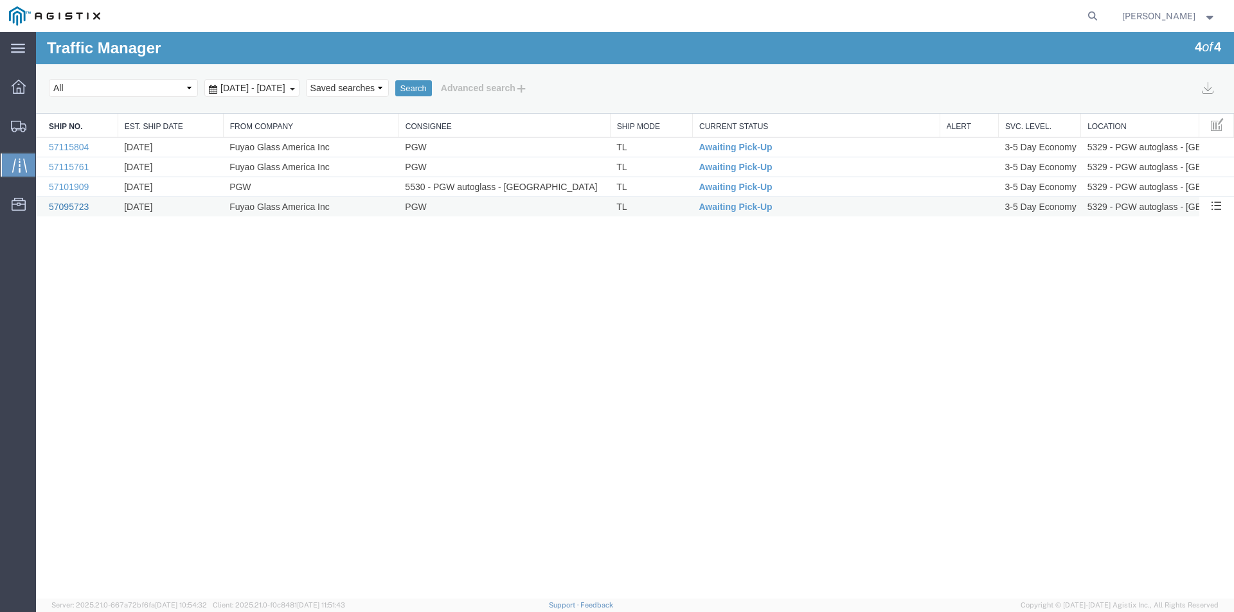
click at [75, 206] on link "57095723" at bounding box center [69, 207] width 40 height 10
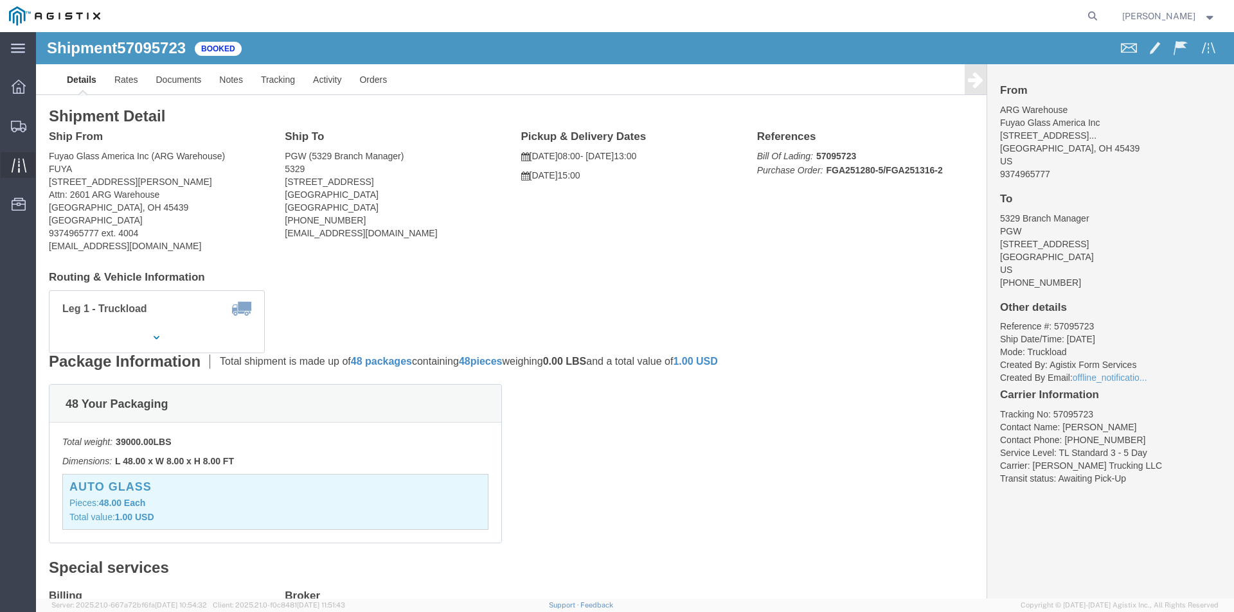
click at [20, 164] on icon at bounding box center [19, 165] width 15 height 15
